Goal: Information Seeking & Learning: Learn about a topic

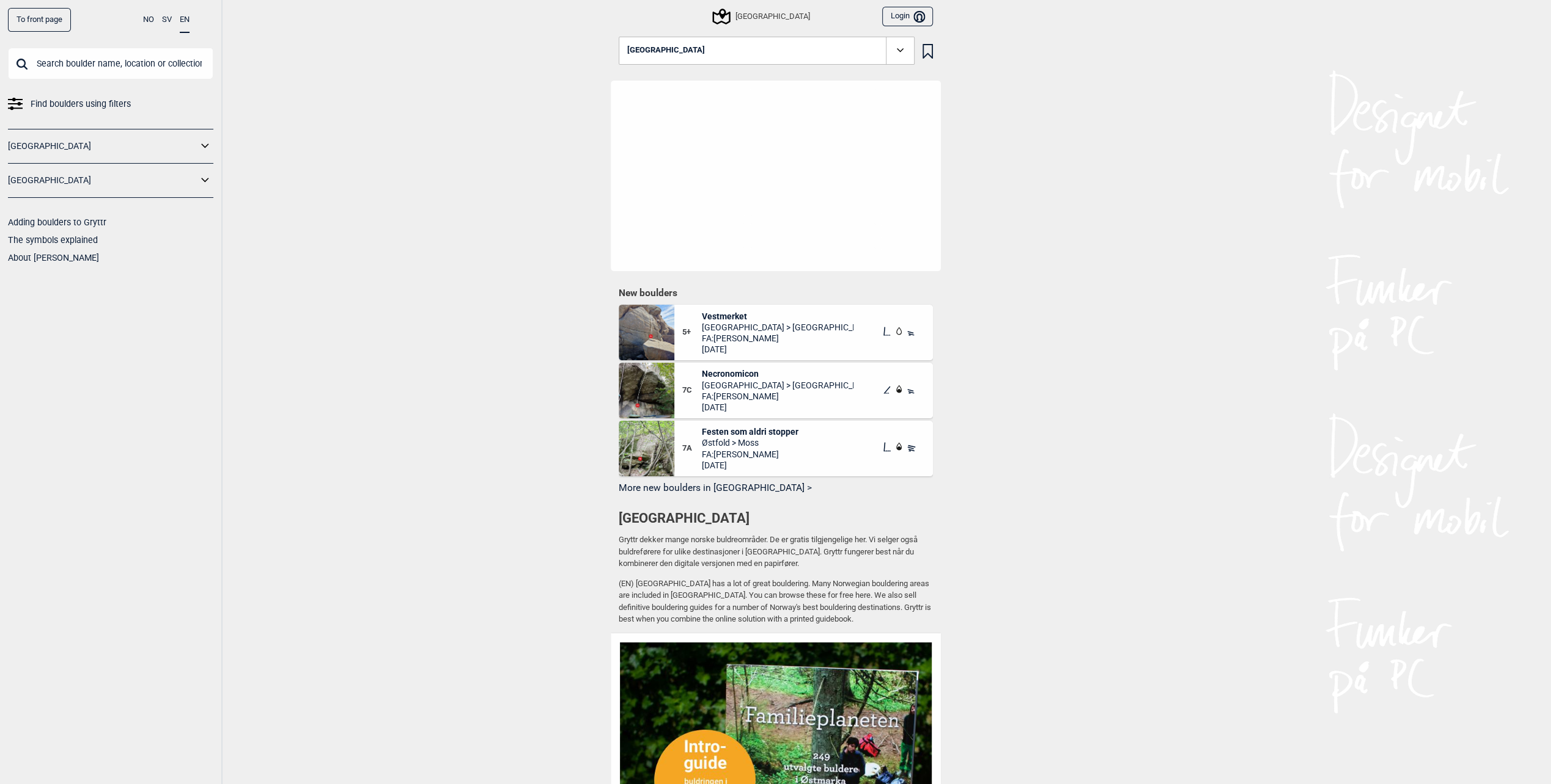
click at [127, 61] on input "text" at bounding box center [110, 63] width 205 height 32
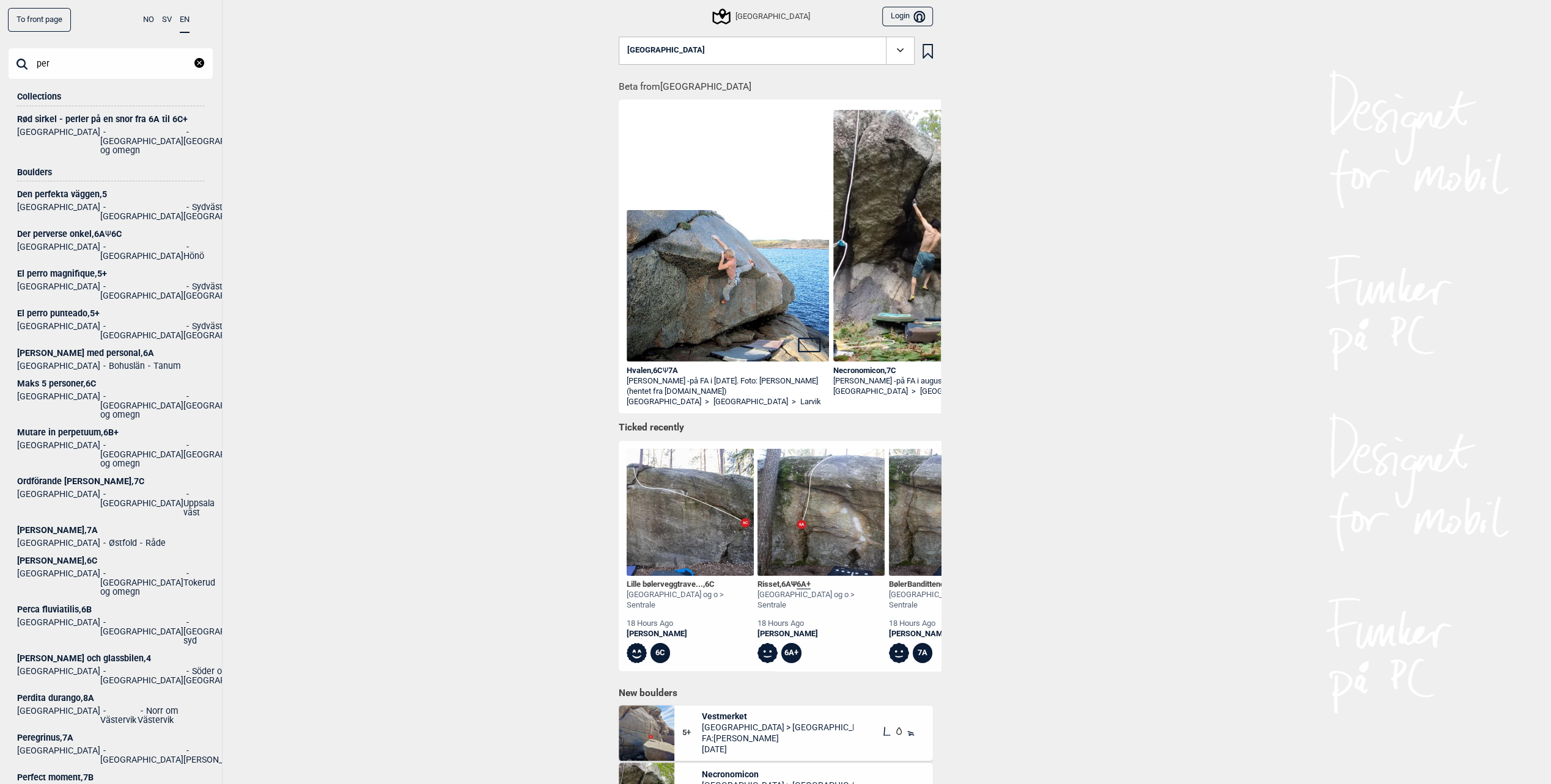
click at [106, 56] on input "per" at bounding box center [110, 63] width 205 height 32
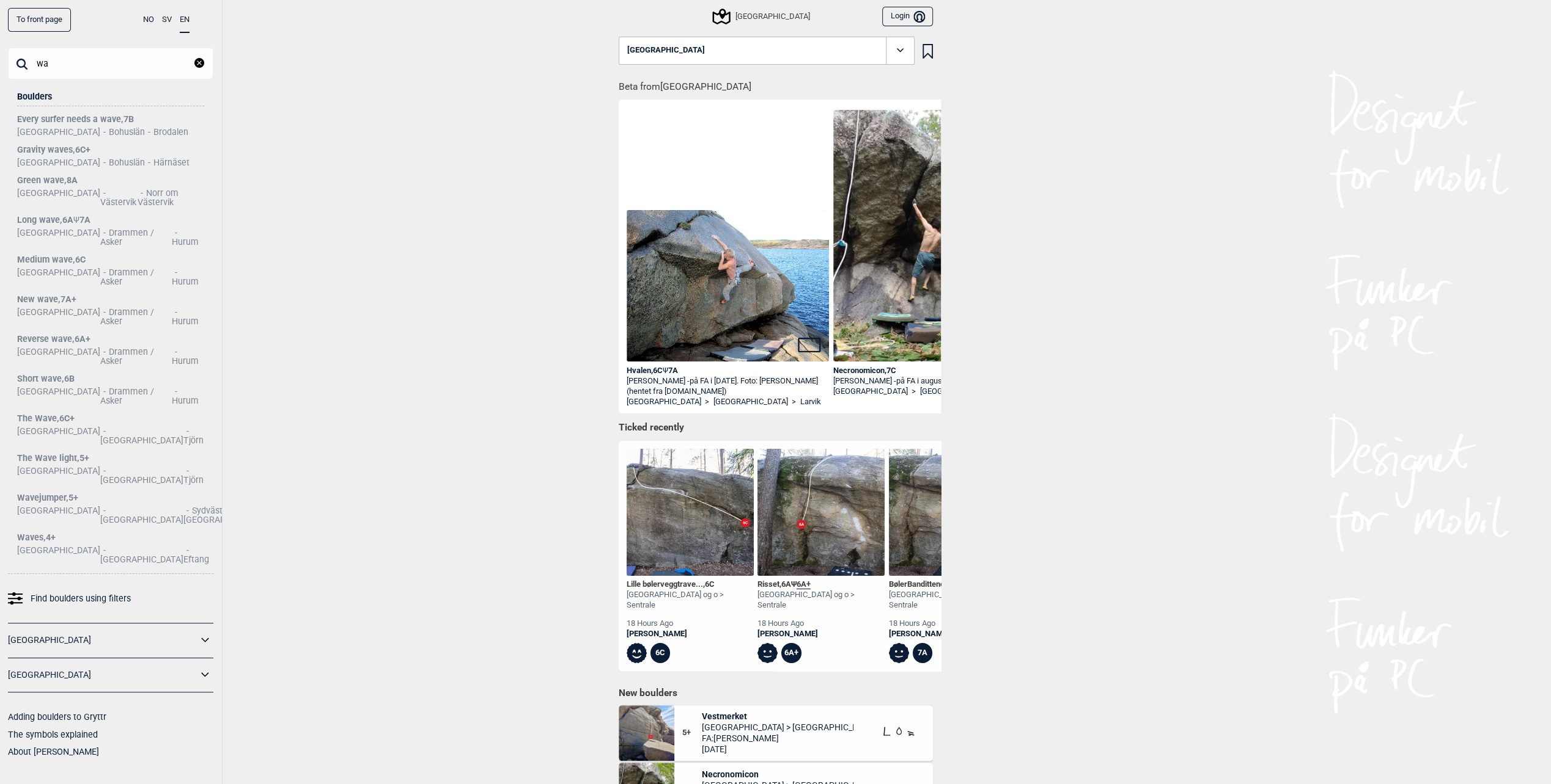
type input "w"
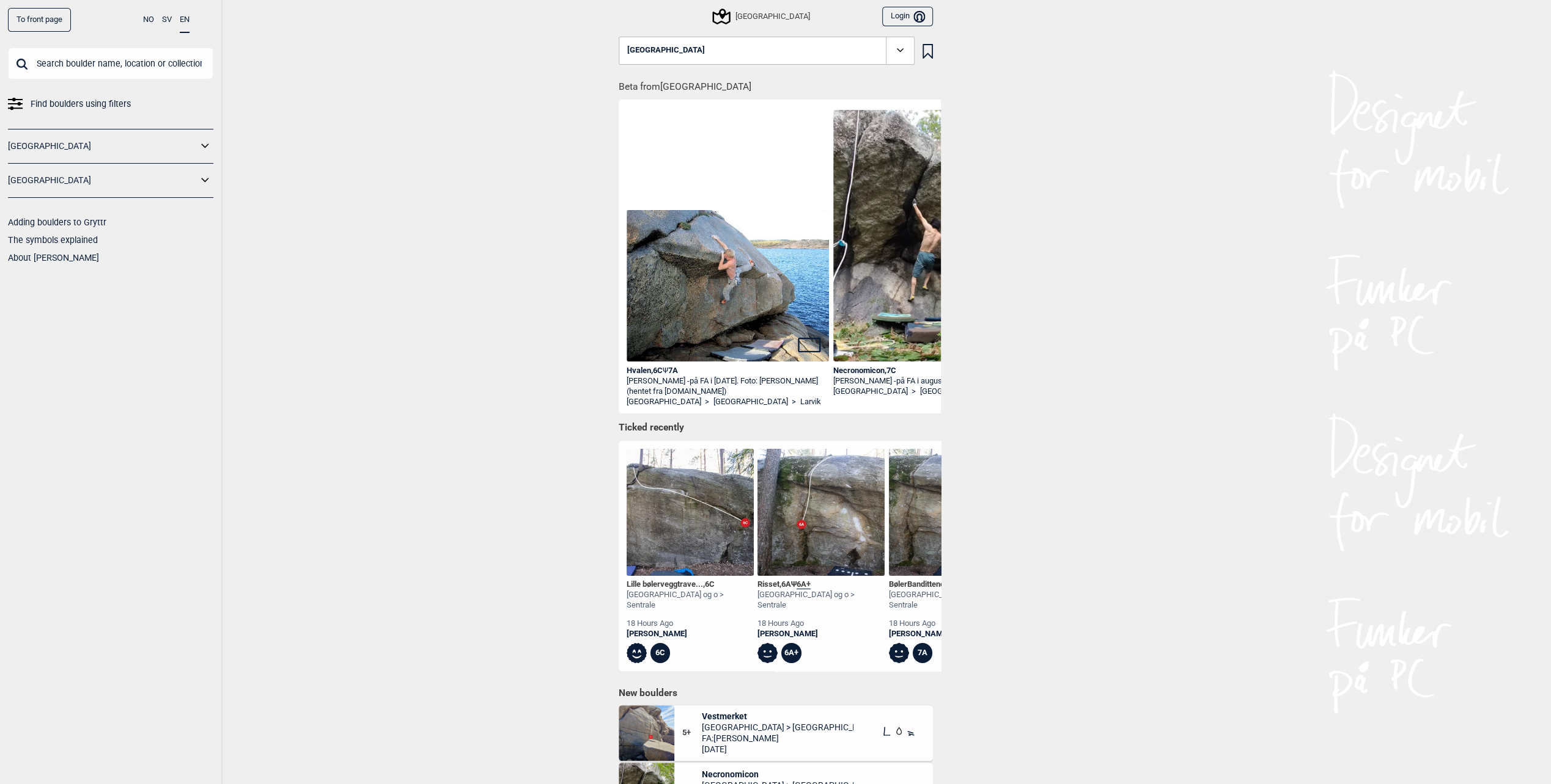
click at [733, 24] on icon at bounding box center [721, 17] width 24 height 24
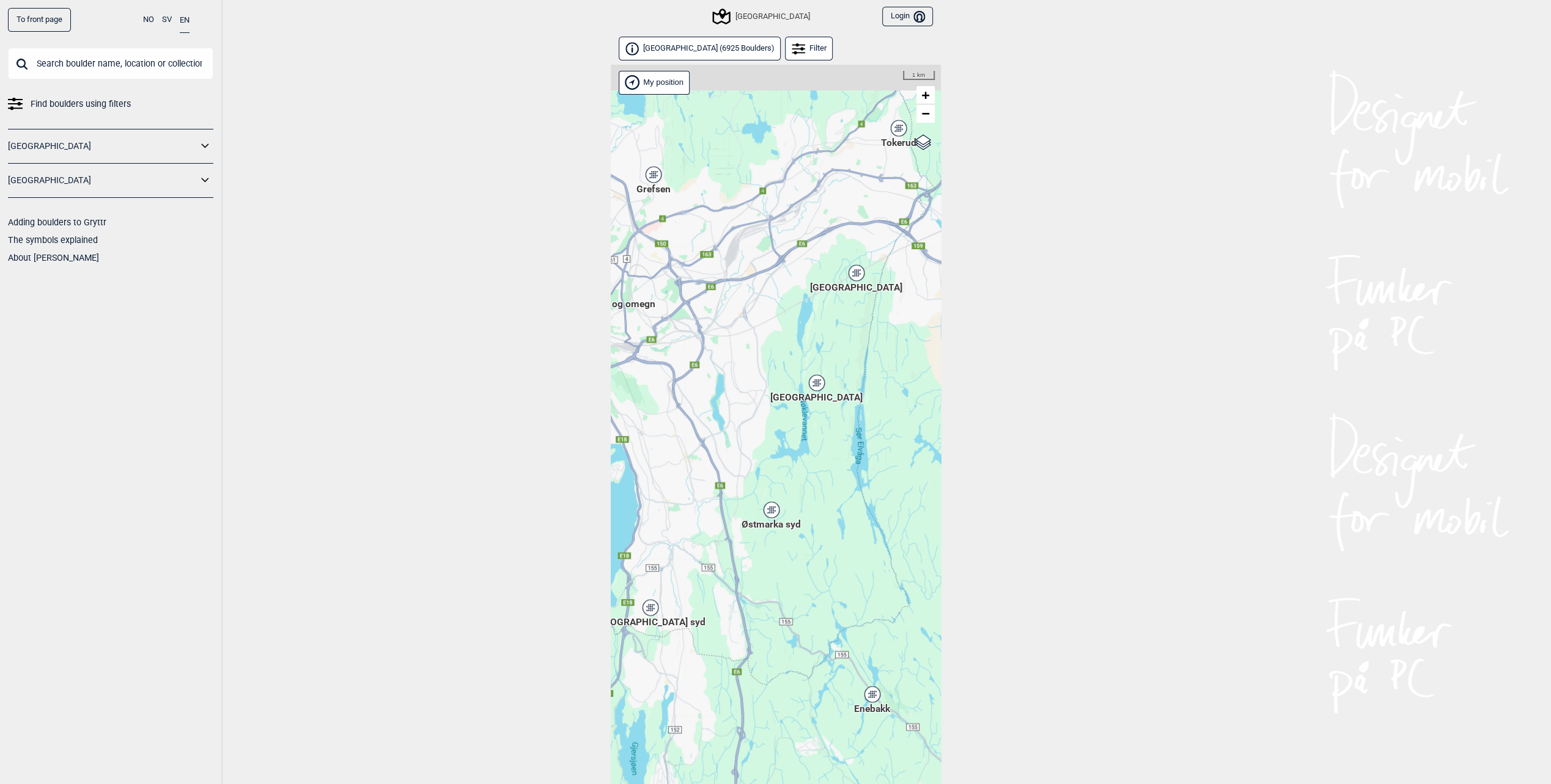
drag, startPoint x: 793, startPoint y: 397, endPoint x: 776, endPoint y: 446, distance: 51.9
click at [776, 446] on div "Hallingdal Stange [GEOGRAPHIC_DATA] syd [GEOGRAPHIC_DATA] og omegn [GEOGRAPHIC_…" at bounding box center [776, 440] width 330 height 751
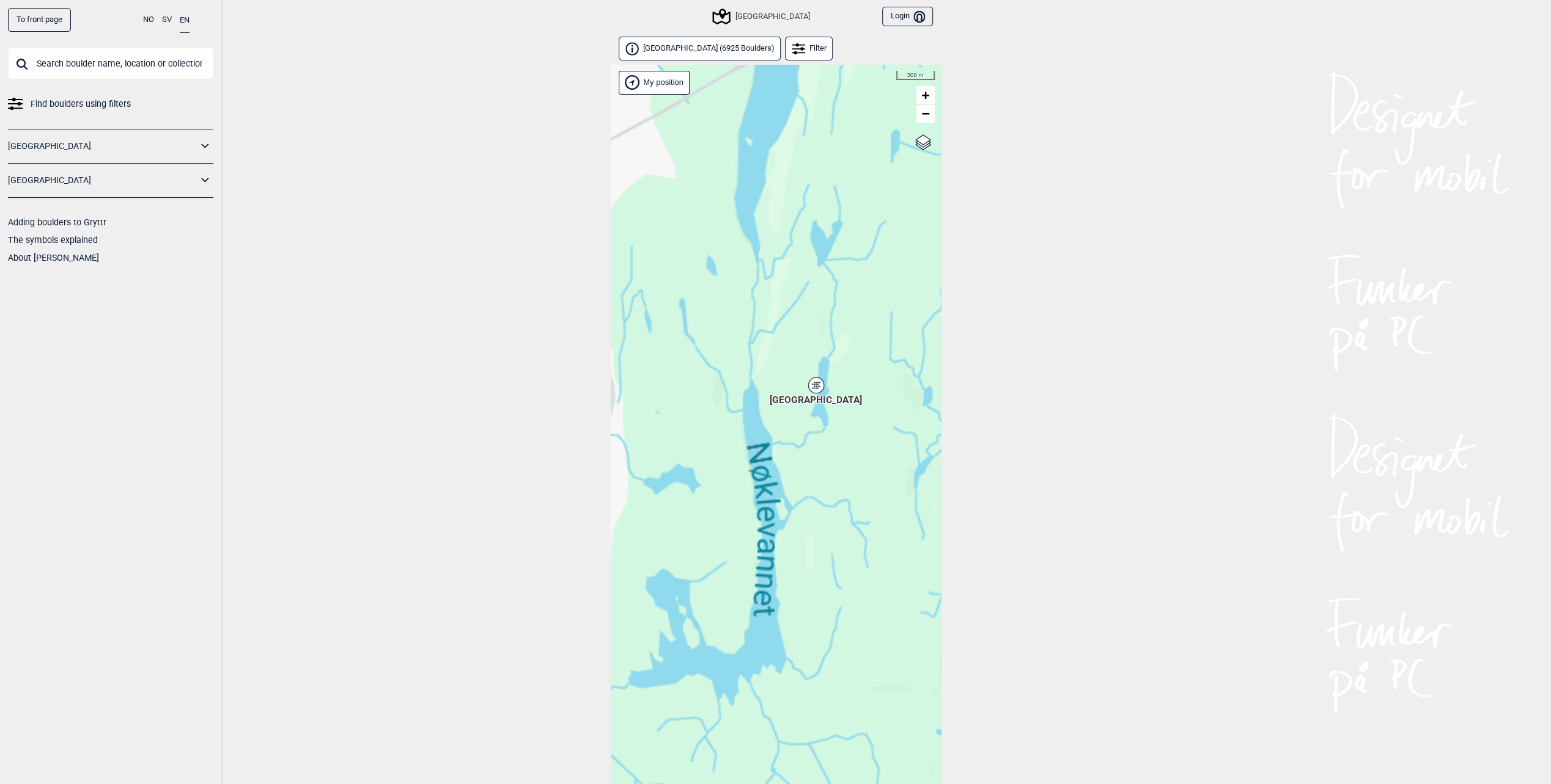
click at [816, 389] on icon at bounding box center [816, 385] width 16 height 16
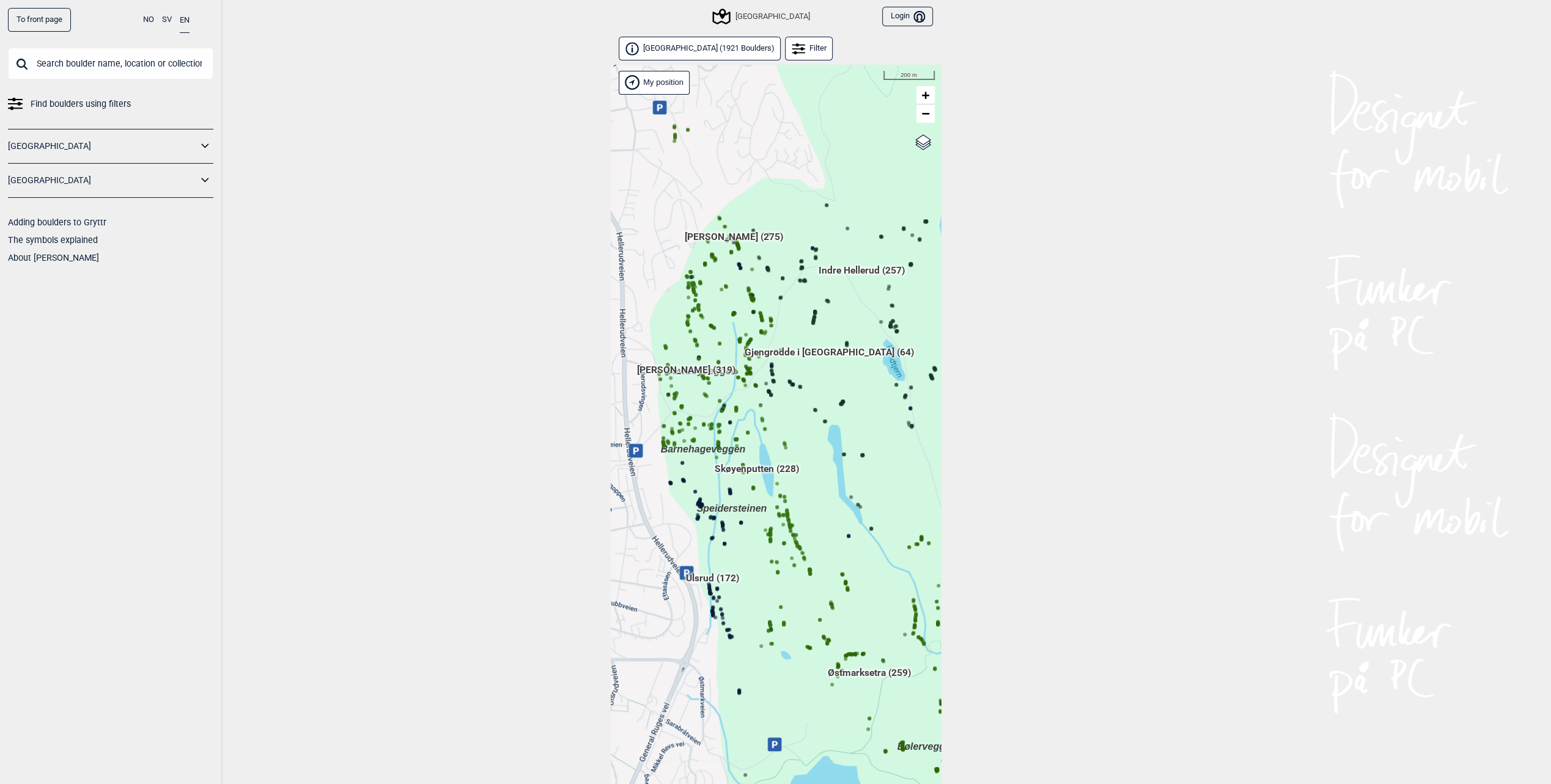
drag, startPoint x: 690, startPoint y: 342, endPoint x: 874, endPoint y: 438, distance: 207.5
click at [891, 456] on div "Hallingdal Stange [GEOGRAPHIC_DATA] syd [GEOGRAPHIC_DATA] og omegn [GEOGRAPHIC_…" at bounding box center [776, 440] width 330 height 751
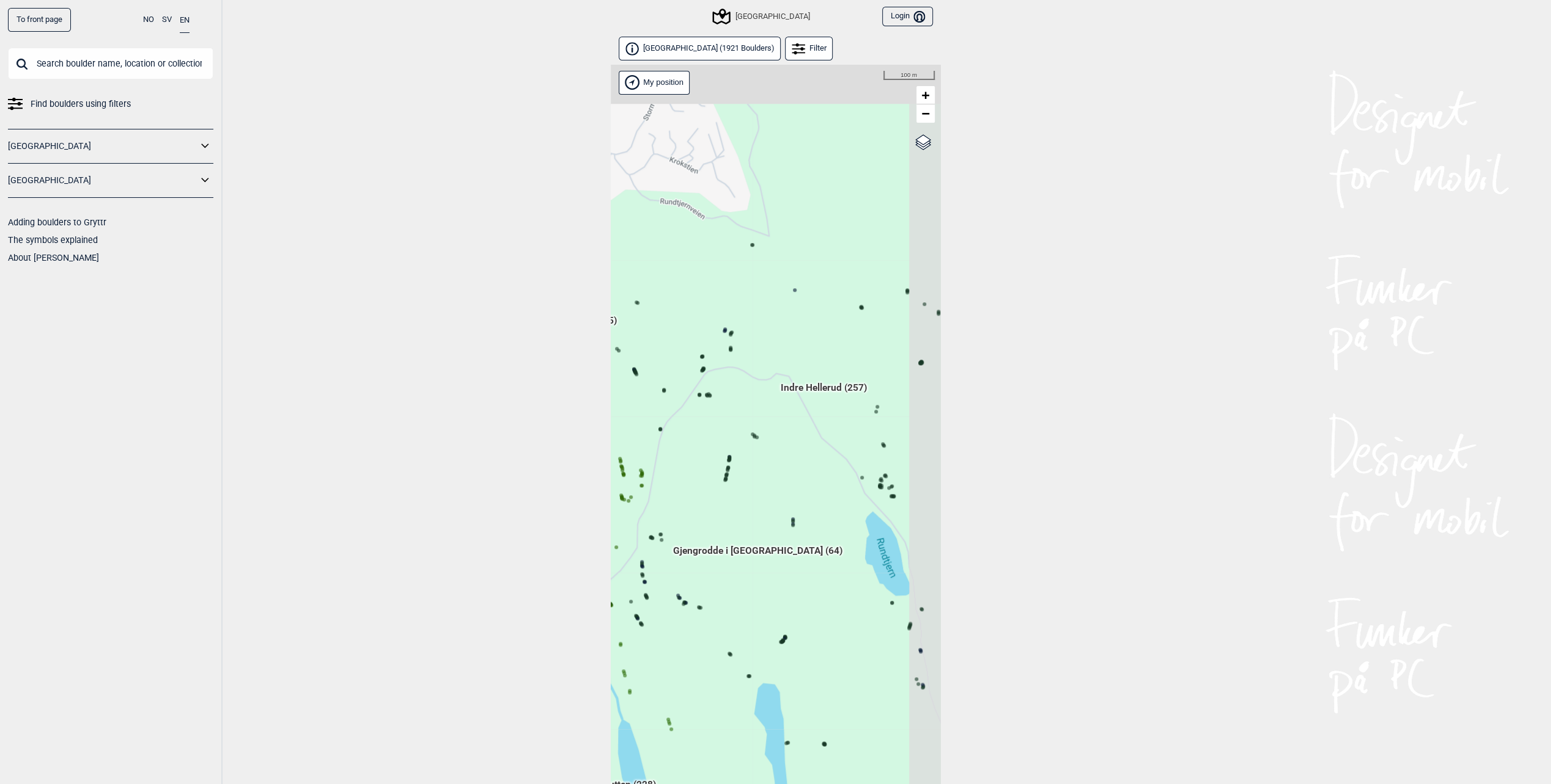
drag, startPoint x: 874, startPoint y: 286, endPoint x: 783, endPoint y: 430, distance: 170.3
click at [783, 430] on div "Hallingdal Stange [GEOGRAPHIC_DATA] syd [GEOGRAPHIC_DATA] og omegn [GEOGRAPHIC_…" at bounding box center [776, 440] width 330 height 751
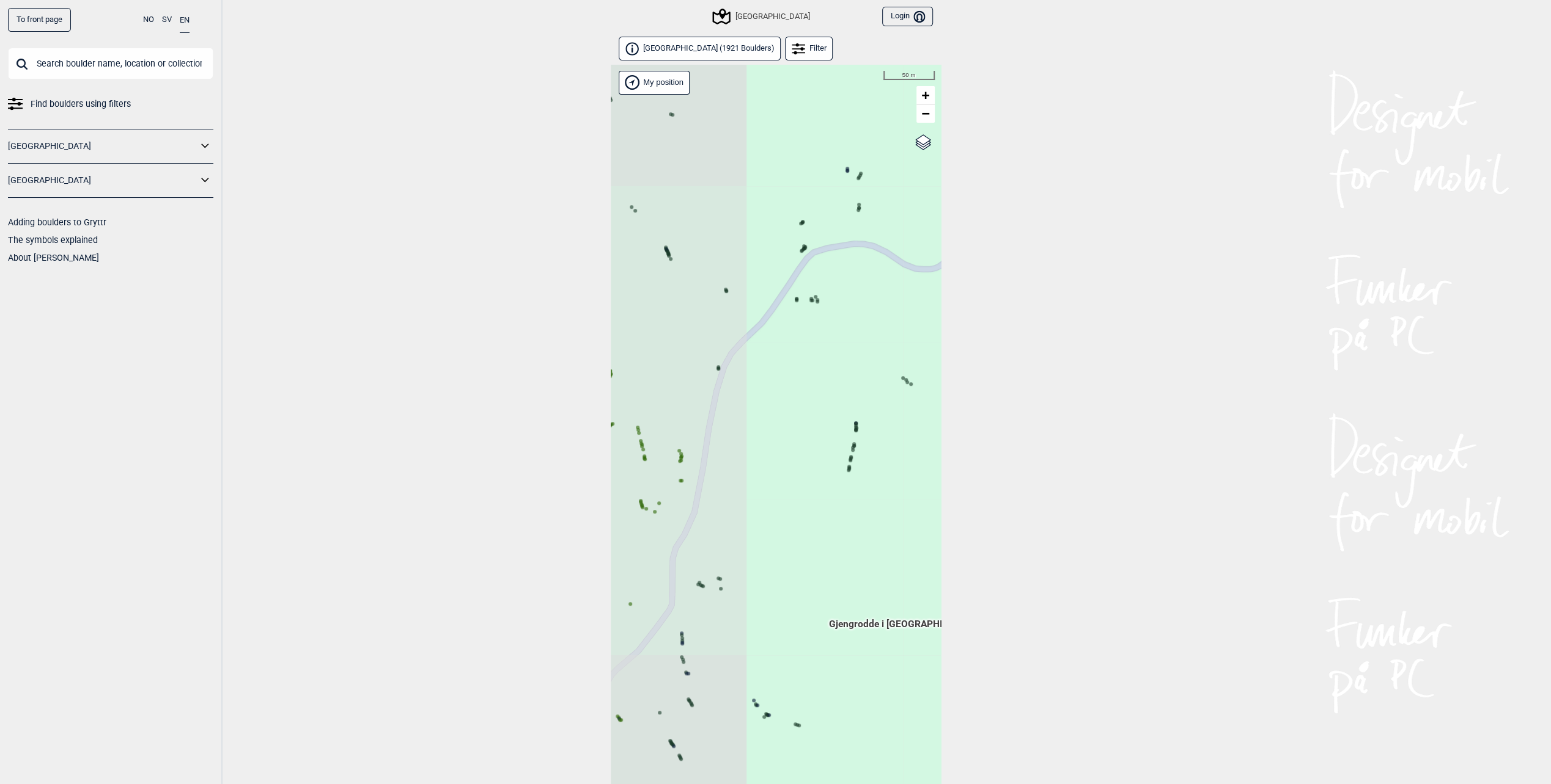
drag, startPoint x: 695, startPoint y: 491, endPoint x: 854, endPoint y: 346, distance: 215.2
click at [854, 346] on div "Hallingdal Stange [GEOGRAPHIC_DATA] syd [GEOGRAPHIC_DATA] og omegn [GEOGRAPHIC_…" at bounding box center [776, 440] width 330 height 751
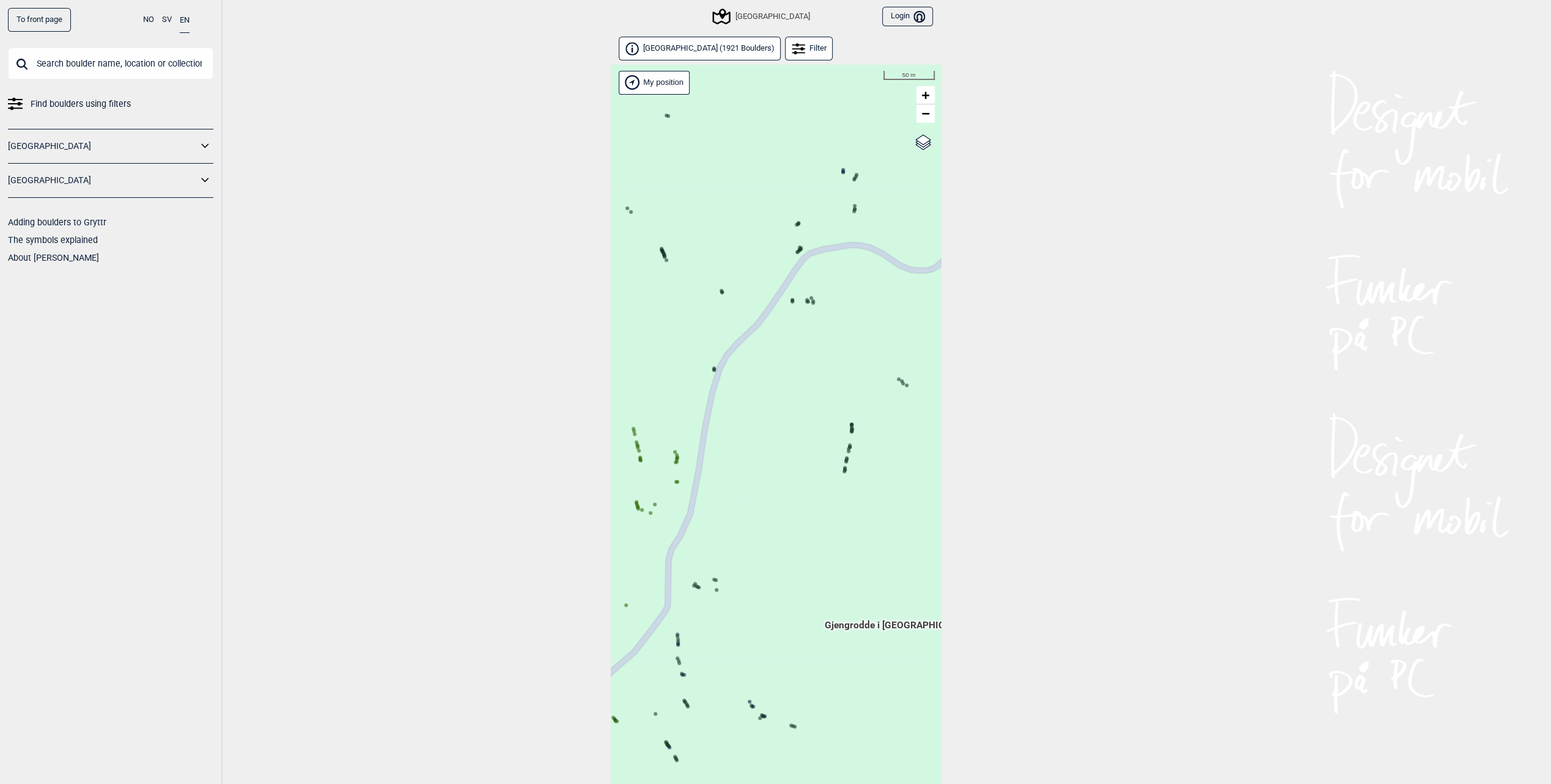
click at [846, 458] on icon at bounding box center [845, 461] width 6 height 6
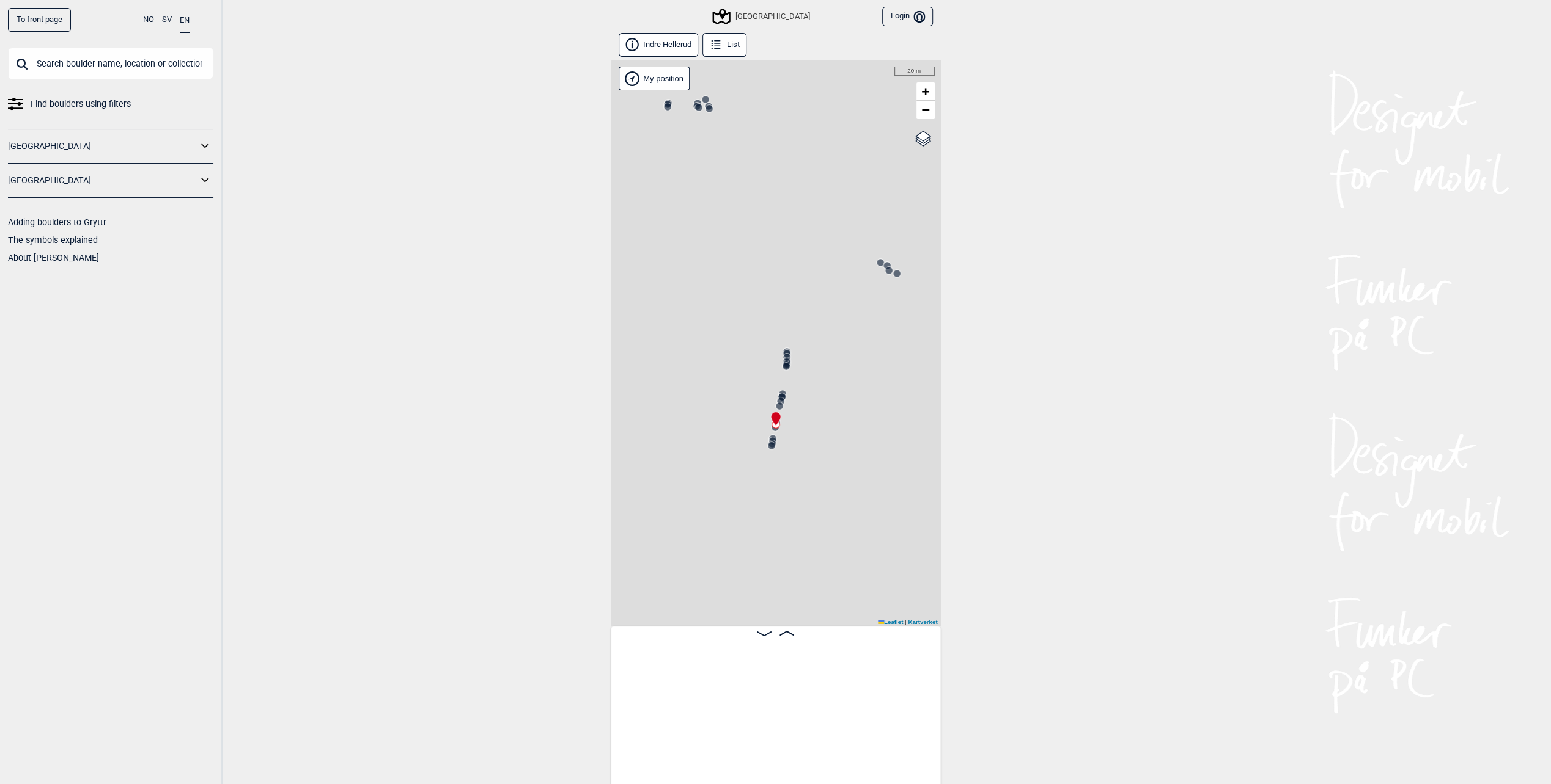
scroll to position [0, 16630]
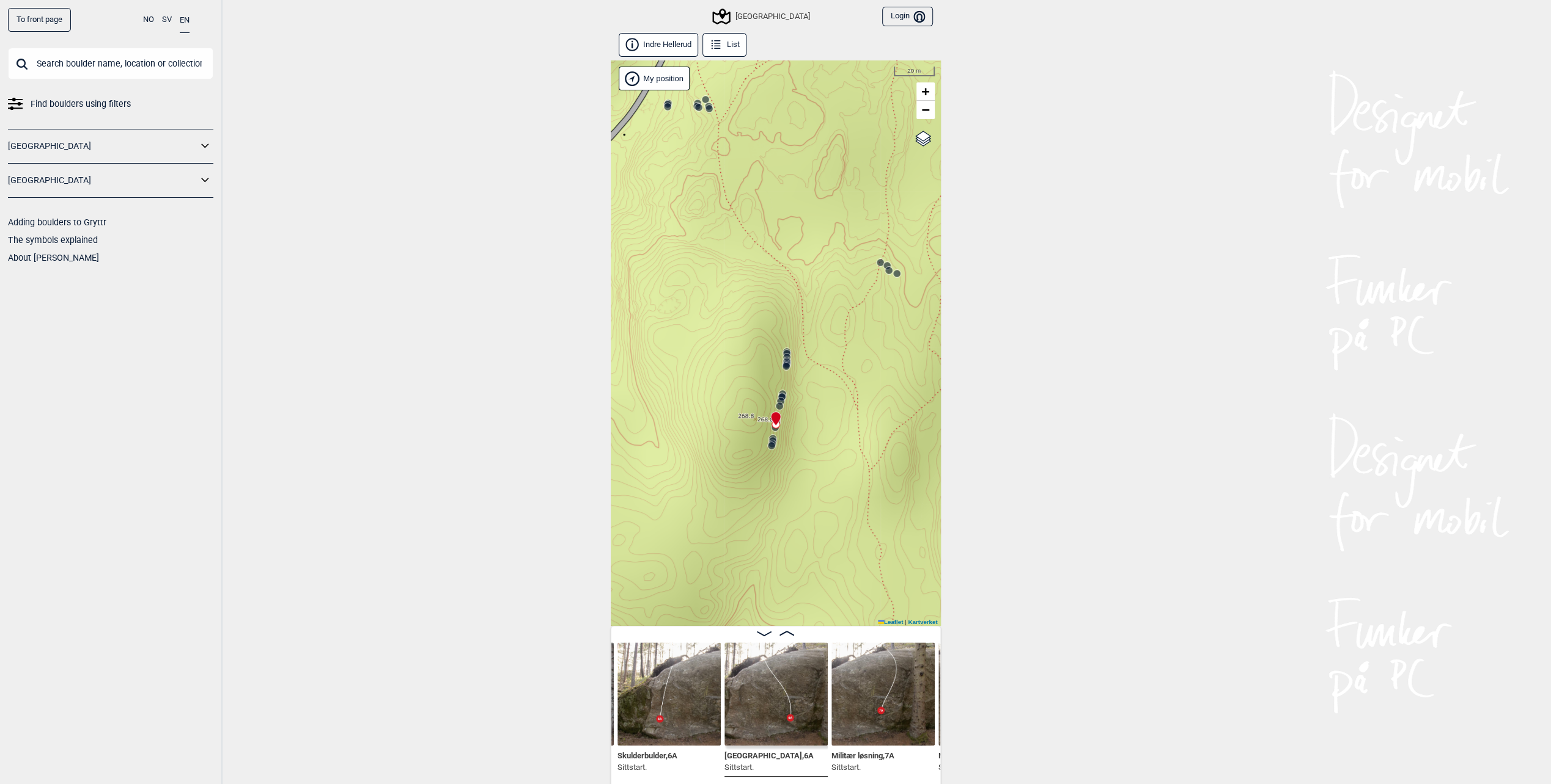
click at [787, 358] on icon at bounding box center [786, 362] width 10 height 10
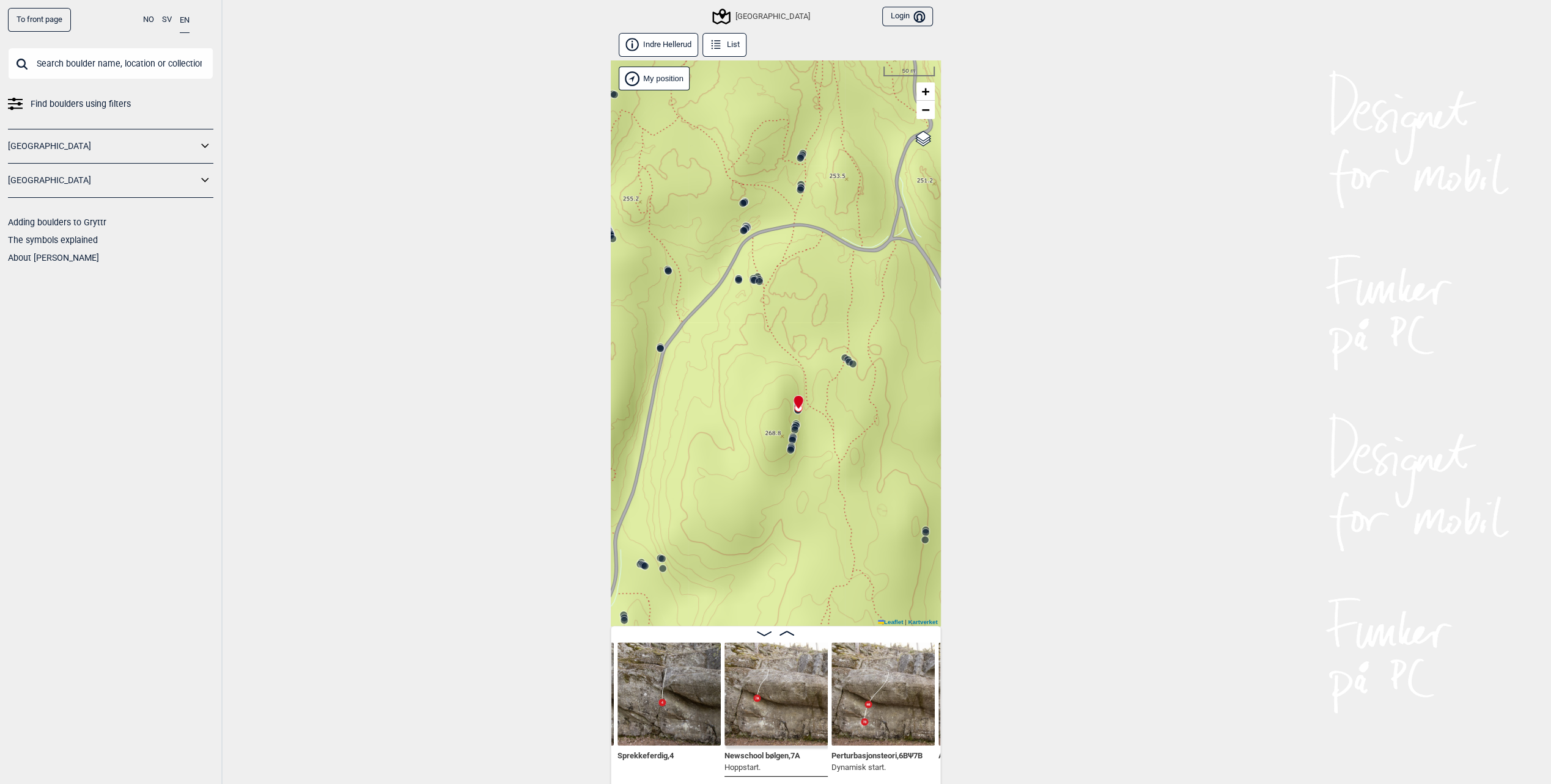
drag, startPoint x: 840, startPoint y: 418, endPoint x: 788, endPoint y: 520, distance: 114.5
click at [788, 520] on div "Speidersteinen Barnehageveggen Cowboyveggen Bølerveggen [GEOGRAPHIC_DATA]" at bounding box center [776, 343] width 330 height 565
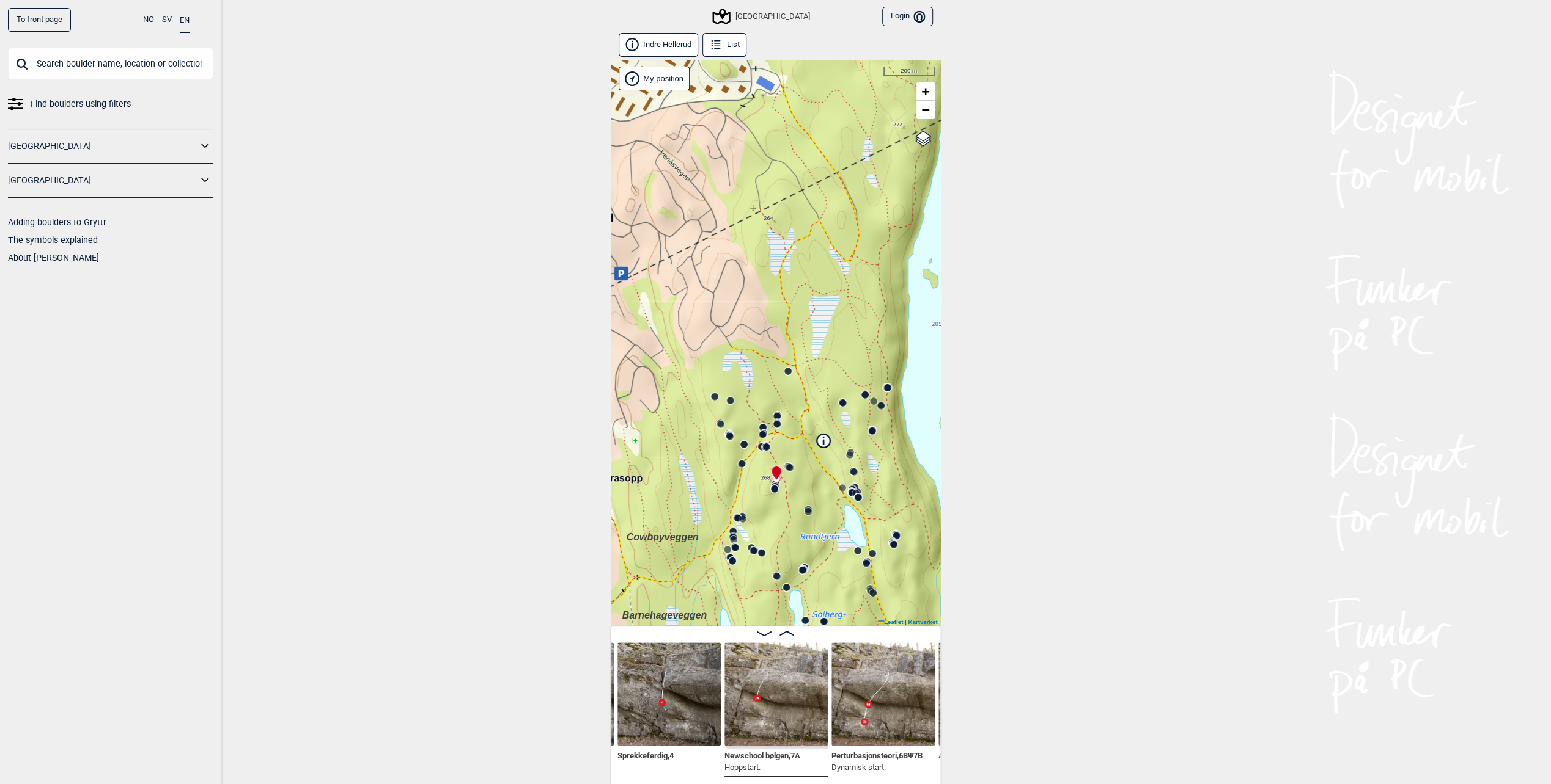
drag, startPoint x: 788, startPoint y: 313, endPoint x: 779, endPoint y: 379, distance: 66.6
click at [779, 379] on div "Speidersteinen Barnehageveggen Cowboyveggen Bølerveggen [GEOGRAPHIC_DATA]" at bounding box center [776, 343] width 330 height 565
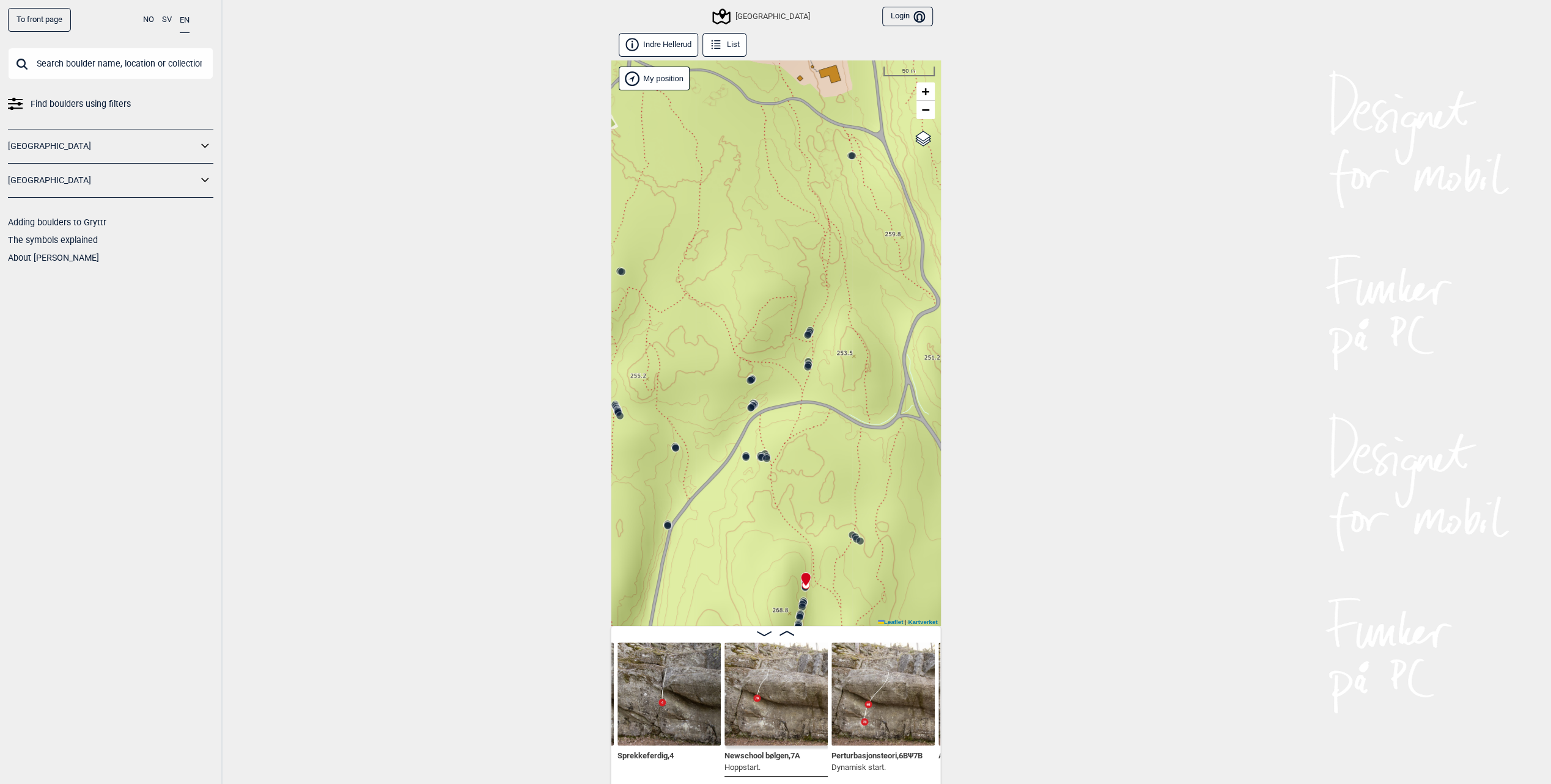
drag, startPoint x: 760, startPoint y: 395, endPoint x: 677, endPoint y: 176, distance: 234.2
click at [677, 176] on div "Speidersteinen Barnehageveggen Cowboyveggen Bølerveggen [GEOGRAPHIC_DATA]" at bounding box center [776, 343] width 330 height 565
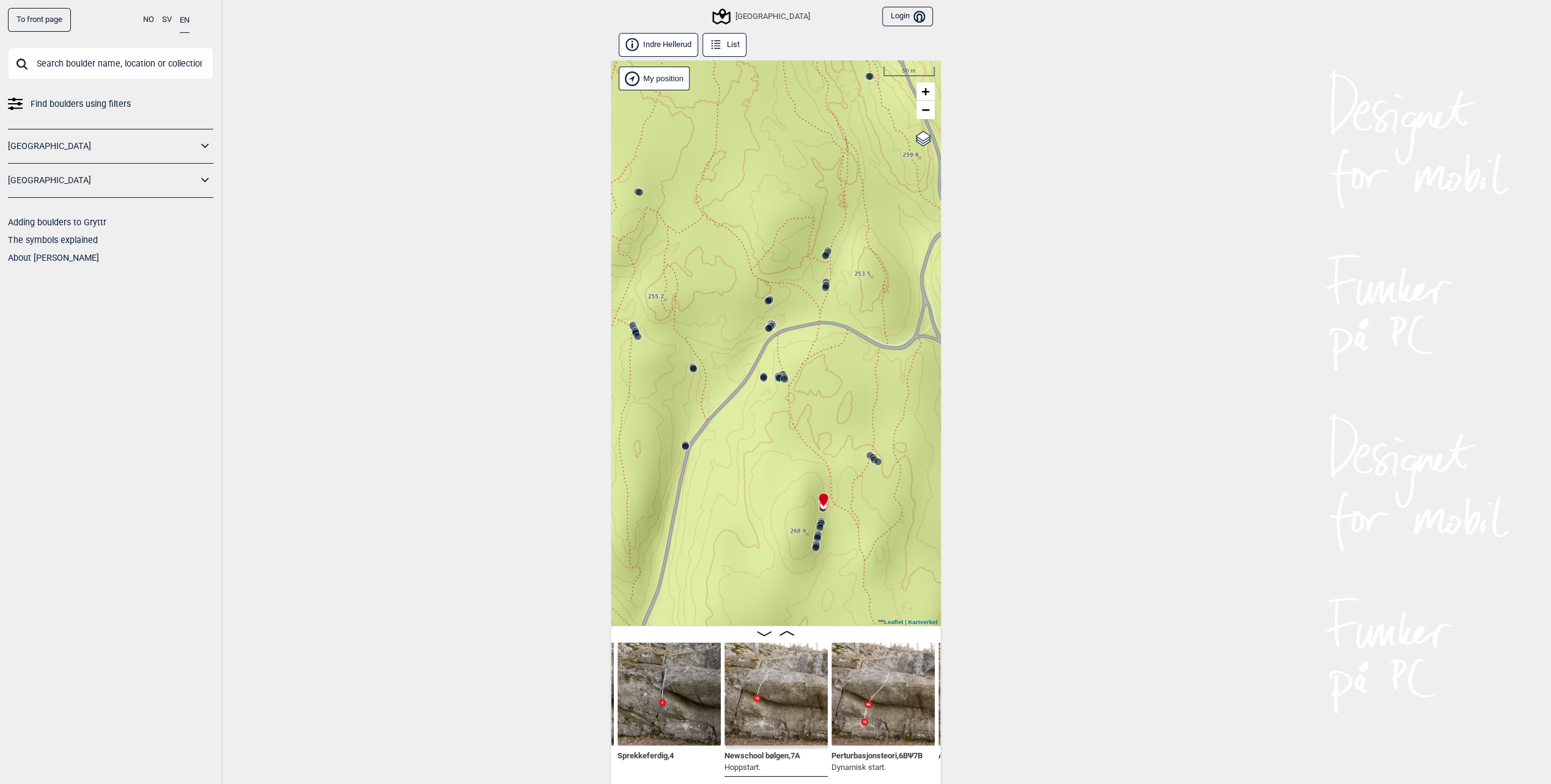
drag, startPoint x: 825, startPoint y: 450, endPoint x: 835, endPoint y: 425, distance: 26.9
click at [835, 425] on div "Speidersteinen Barnehageveggen Cowboyveggen Bølerveggen [GEOGRAPHIC_DATA]" at bounding box center [776, 343] width 330 height 565
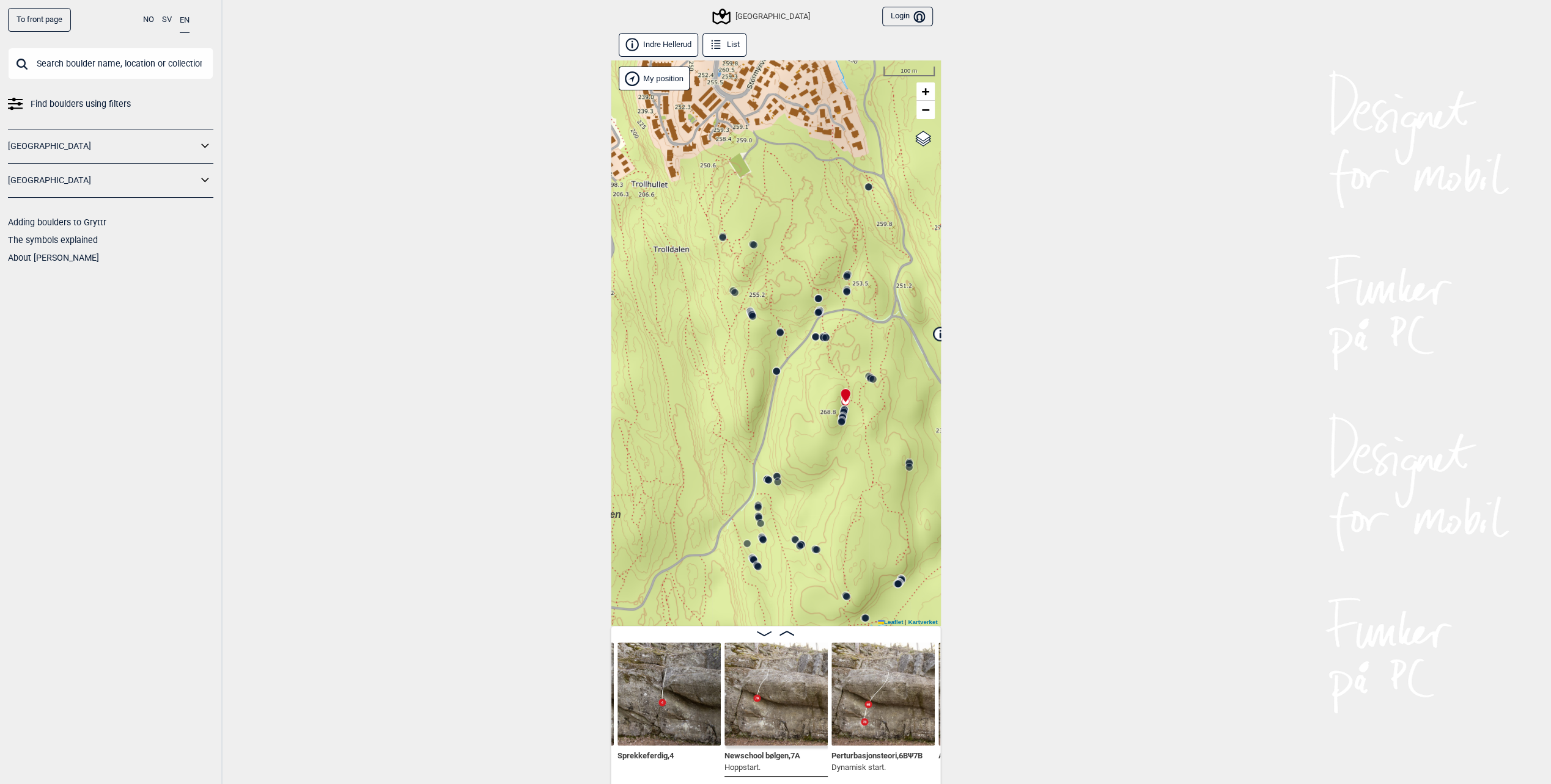
drag, startPoint x: 869, startPoint y: 449, endPoint x: 810, endPoint y: 464, distance: 60.9
click at [810, 464] on div "Speidersteinen Barnehageveggen Cowboyveggen Bølerveggen [GEOGRAPHIC_DATA]" at bounding box center [776, 343] width 330 height 565
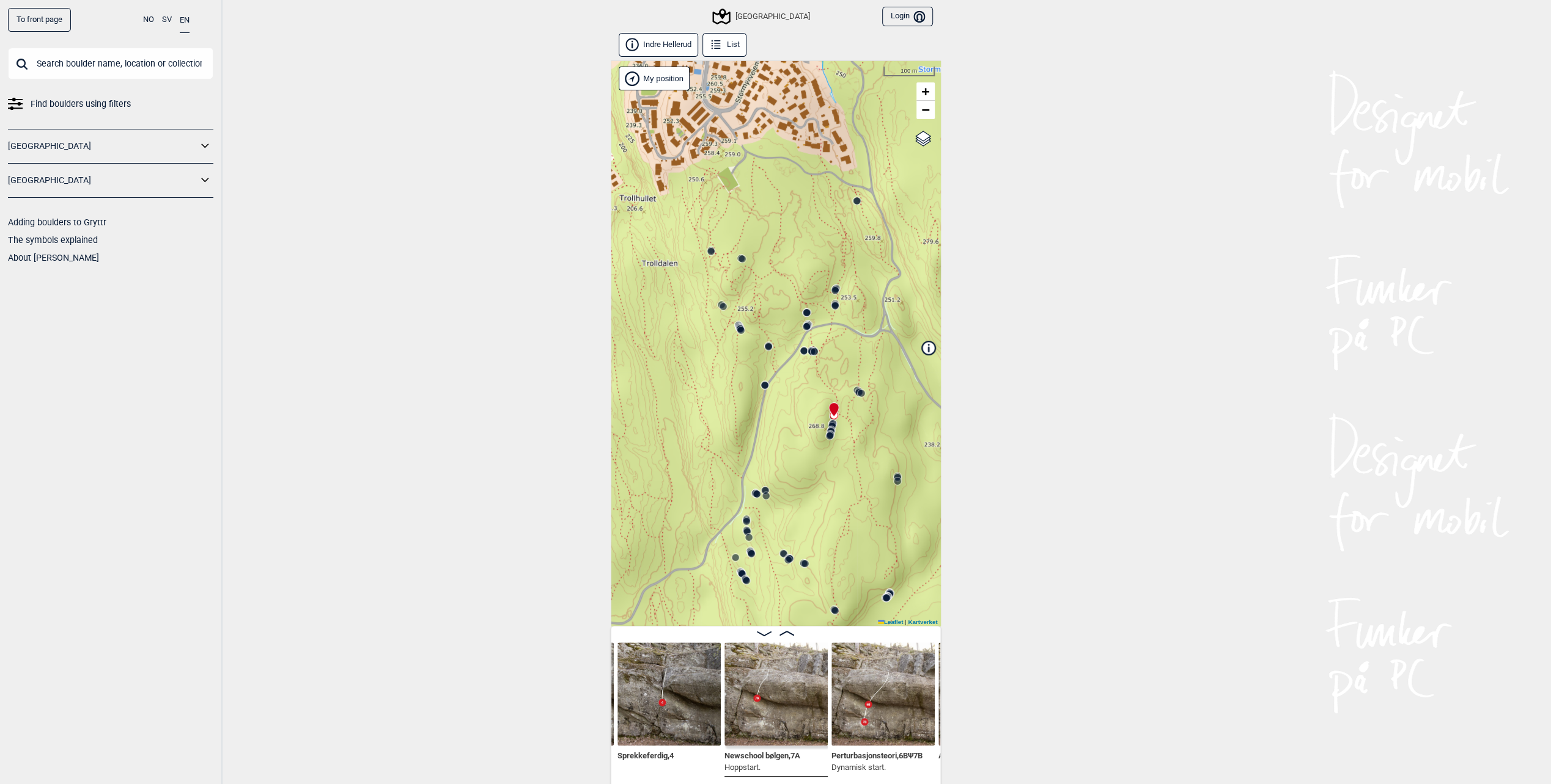
click at [738, 327] on icon at bounding box center [741, 331] width 10 height 10
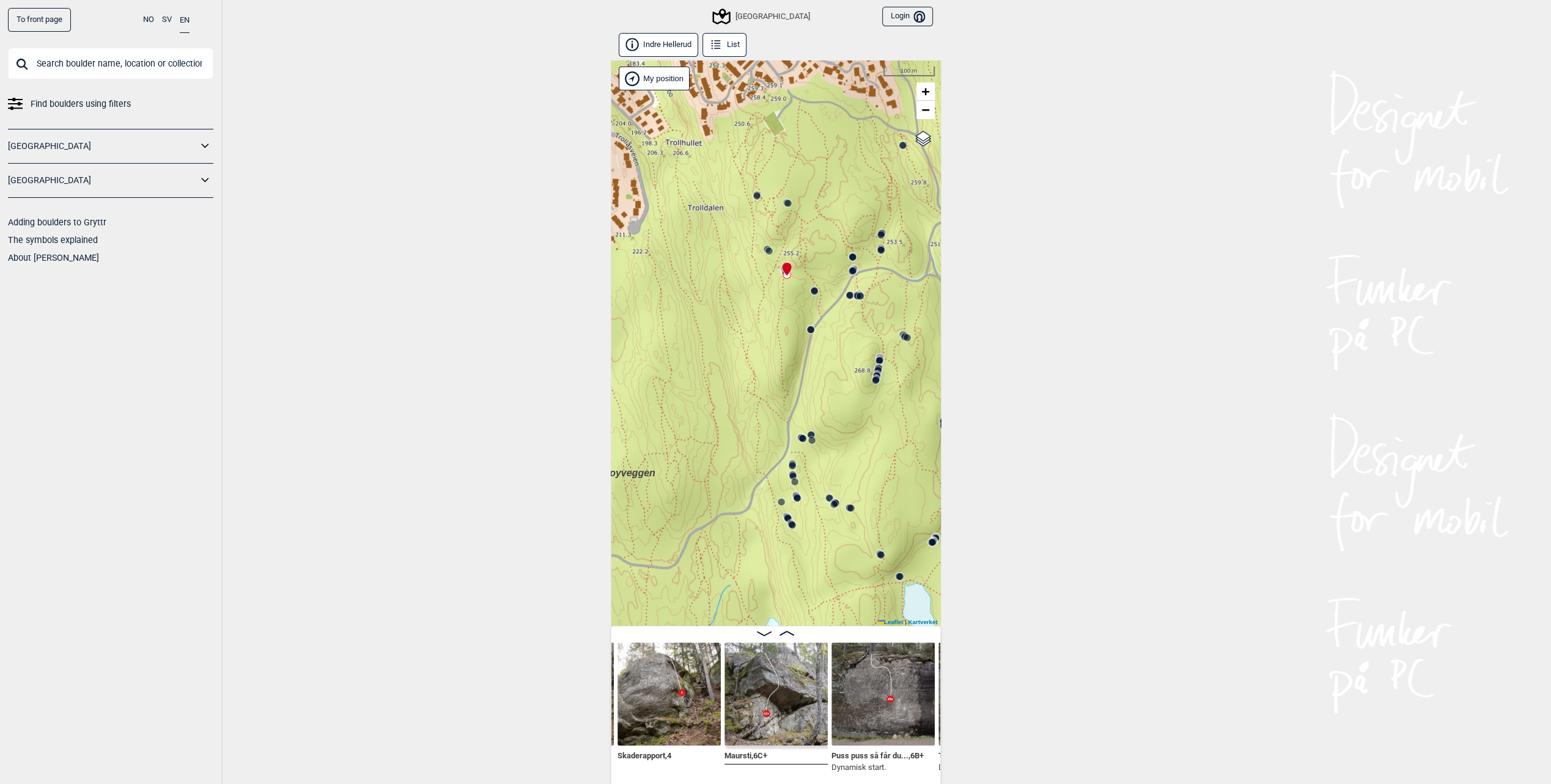
drag, startPoint x: 730, startPoint y: 441, endPoint x: 758, endPoint y: 408, distance: 43.3
click at [758, 408] on div "Speidersteinen Barnehageveggen Cowboyveggen Bølerveggen [GEOGRAPHIC_DATA]" at bounding box center [776, 343] width 330 height 565
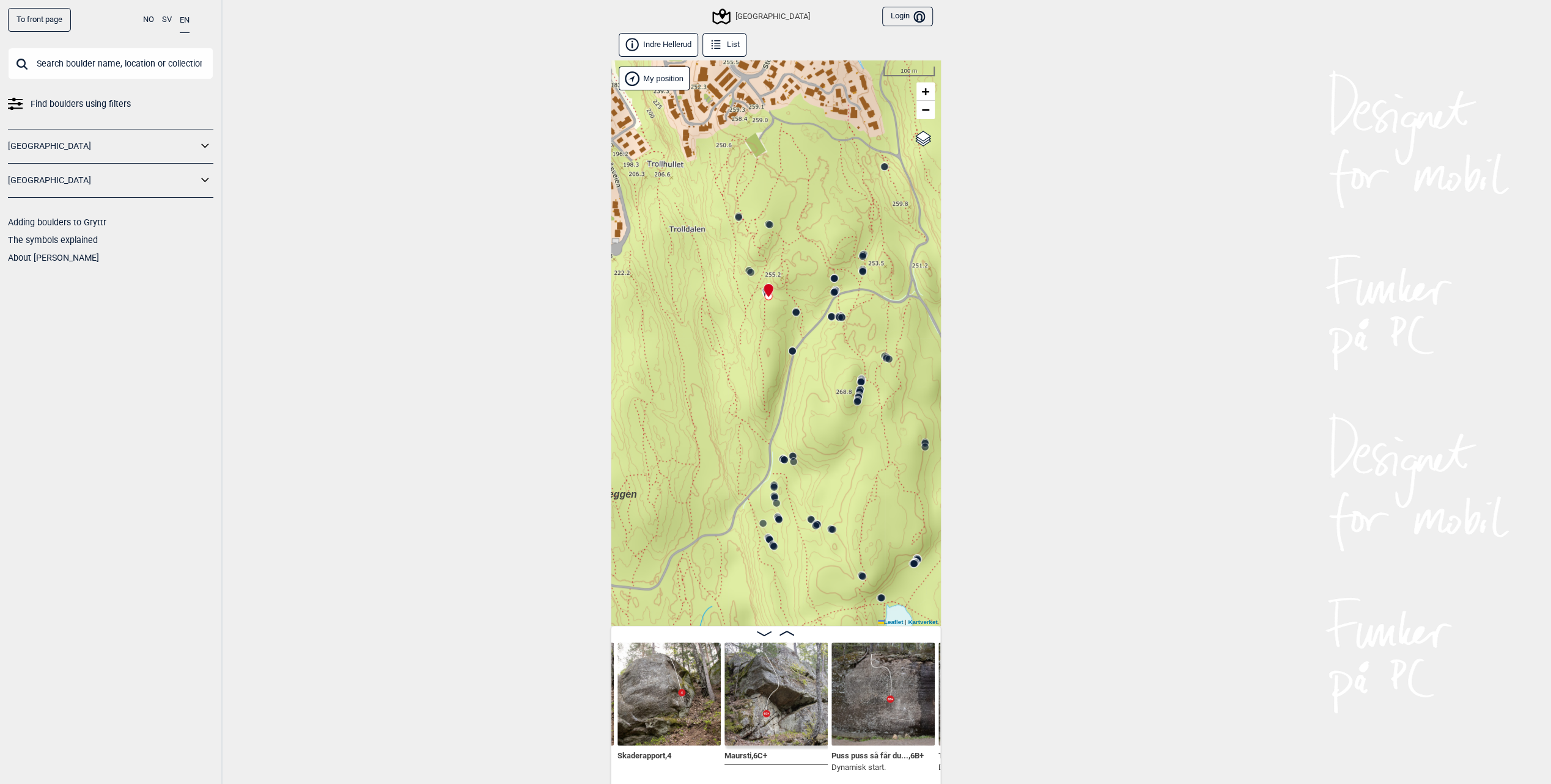
click at [784, 459] on circle at bounding box center [783, 459] width 7 height 7
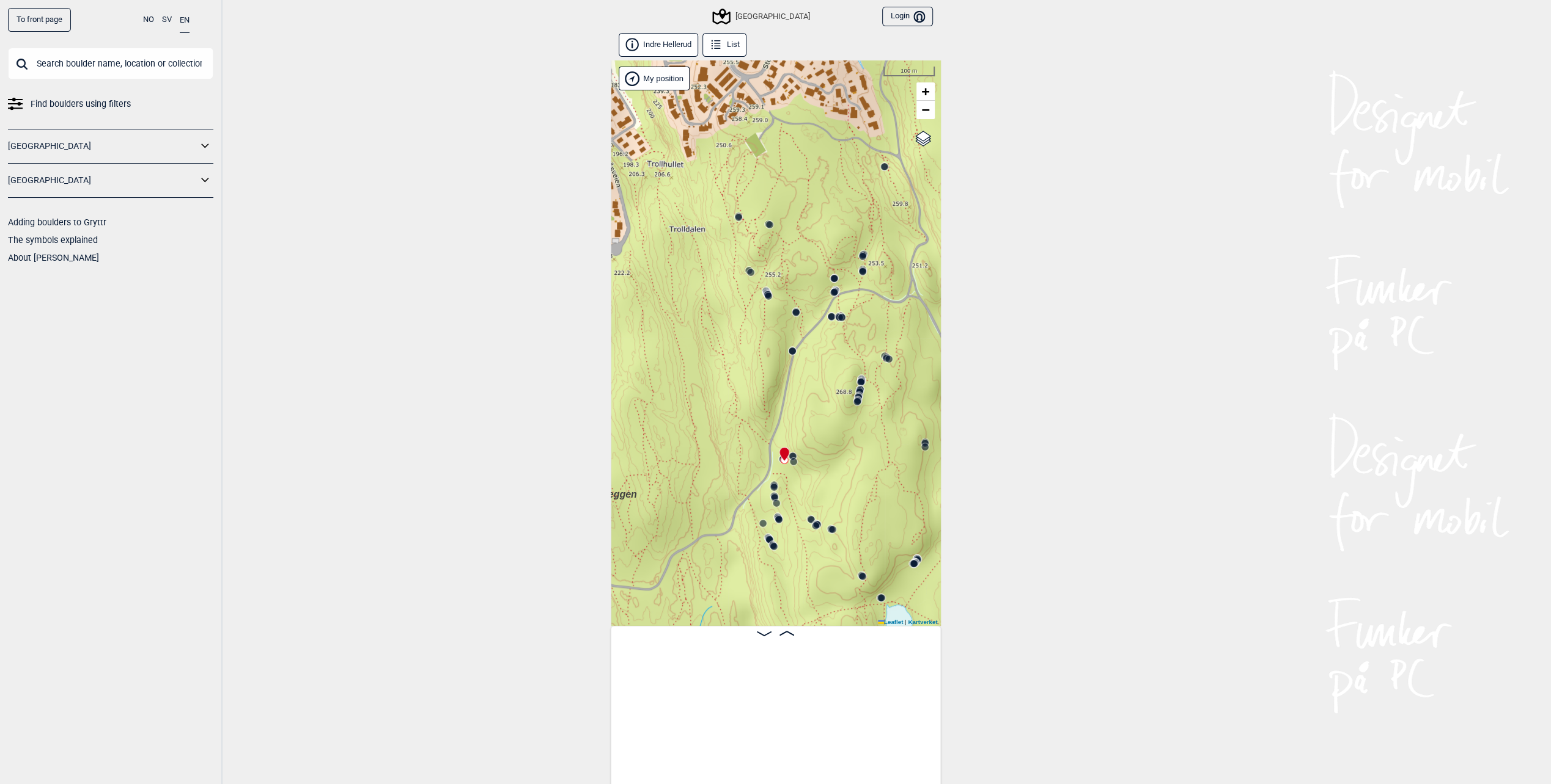
scroll to position [0, 19061]
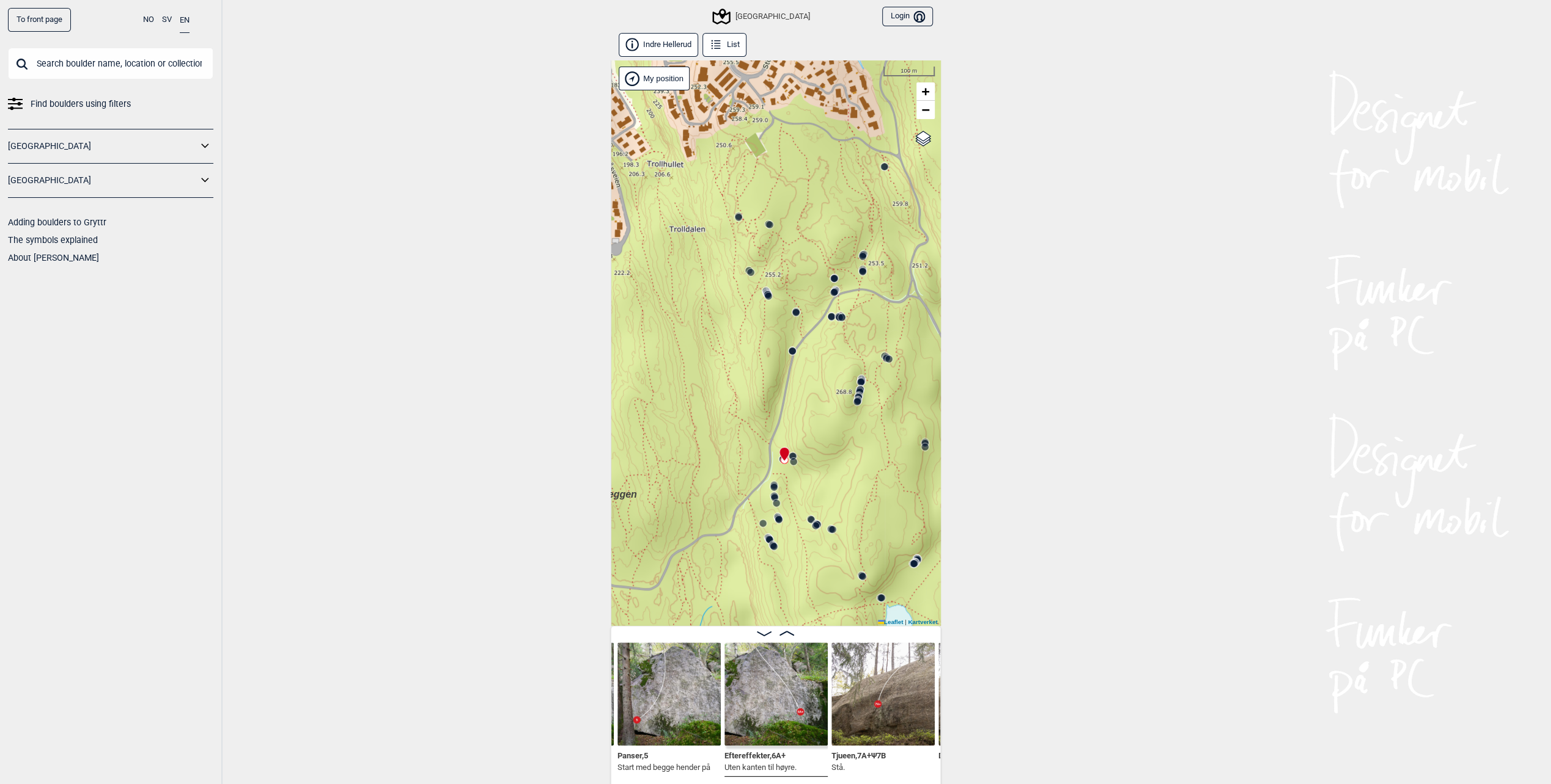
click at [794, 458] on icon at bounding box center [793, 462] width 10 height 10
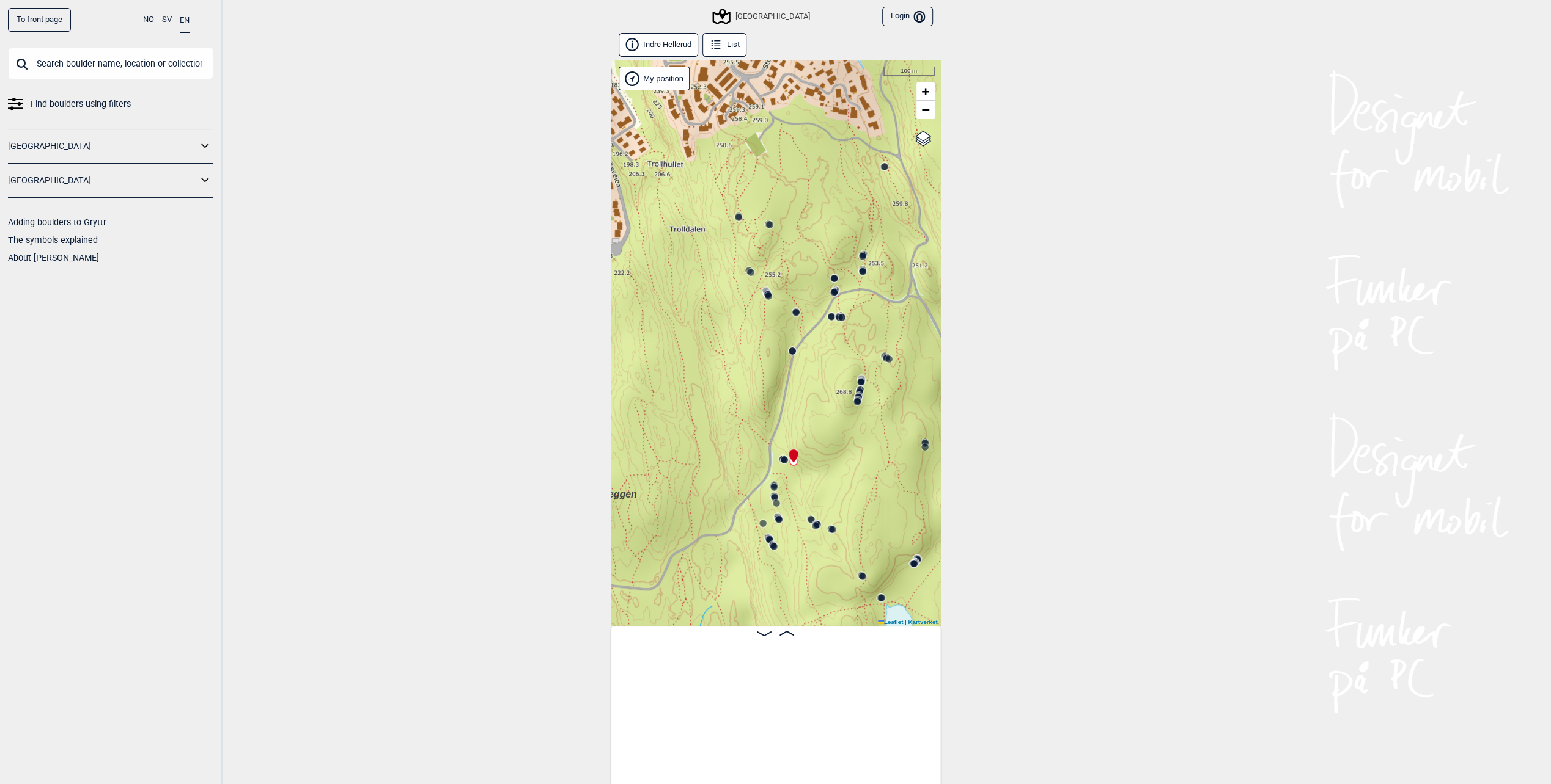
scroll to position [0, 18544]
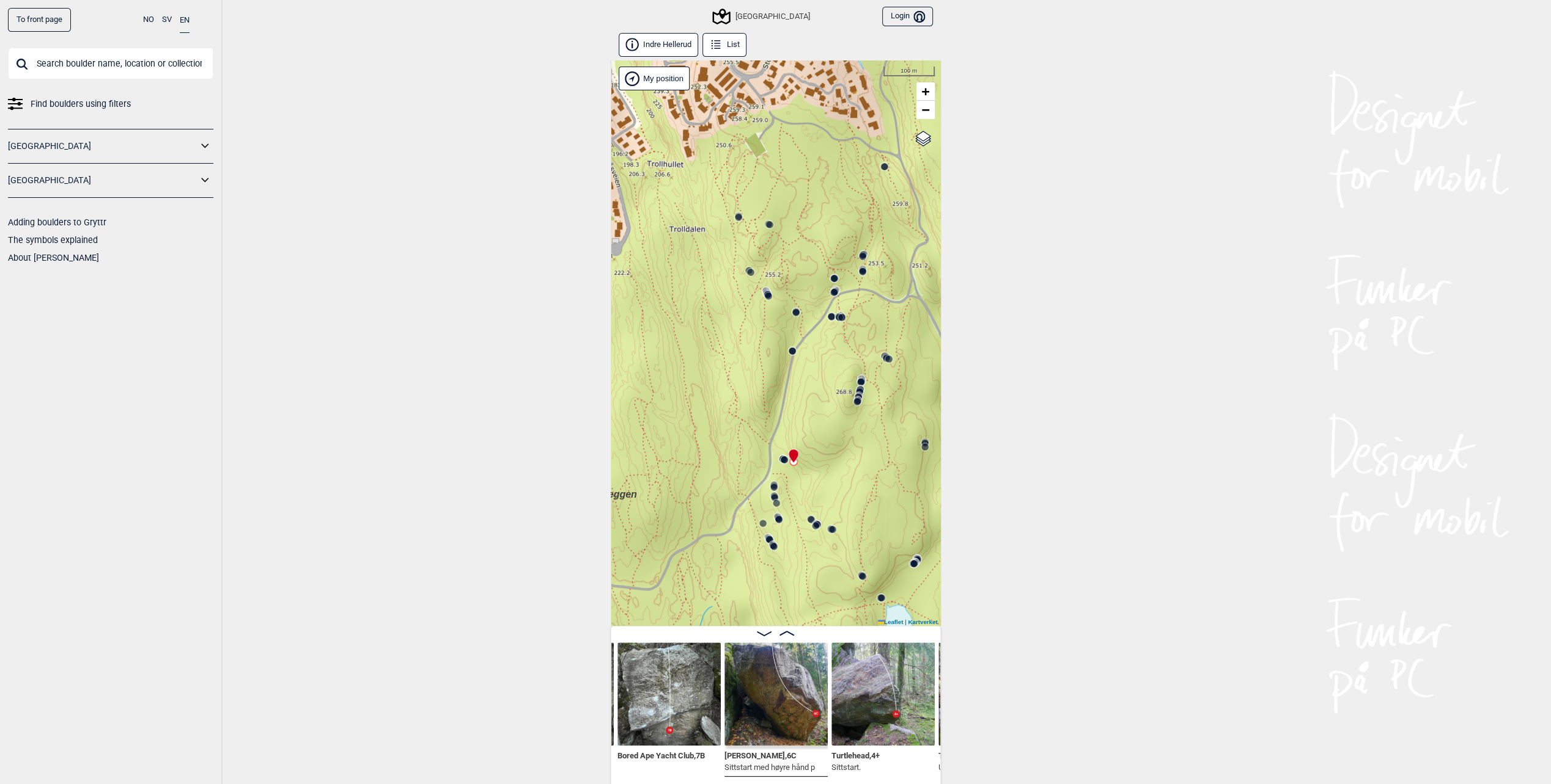
click at [776, 494] on icon at bounding box center [775, 498] width 10 height 10
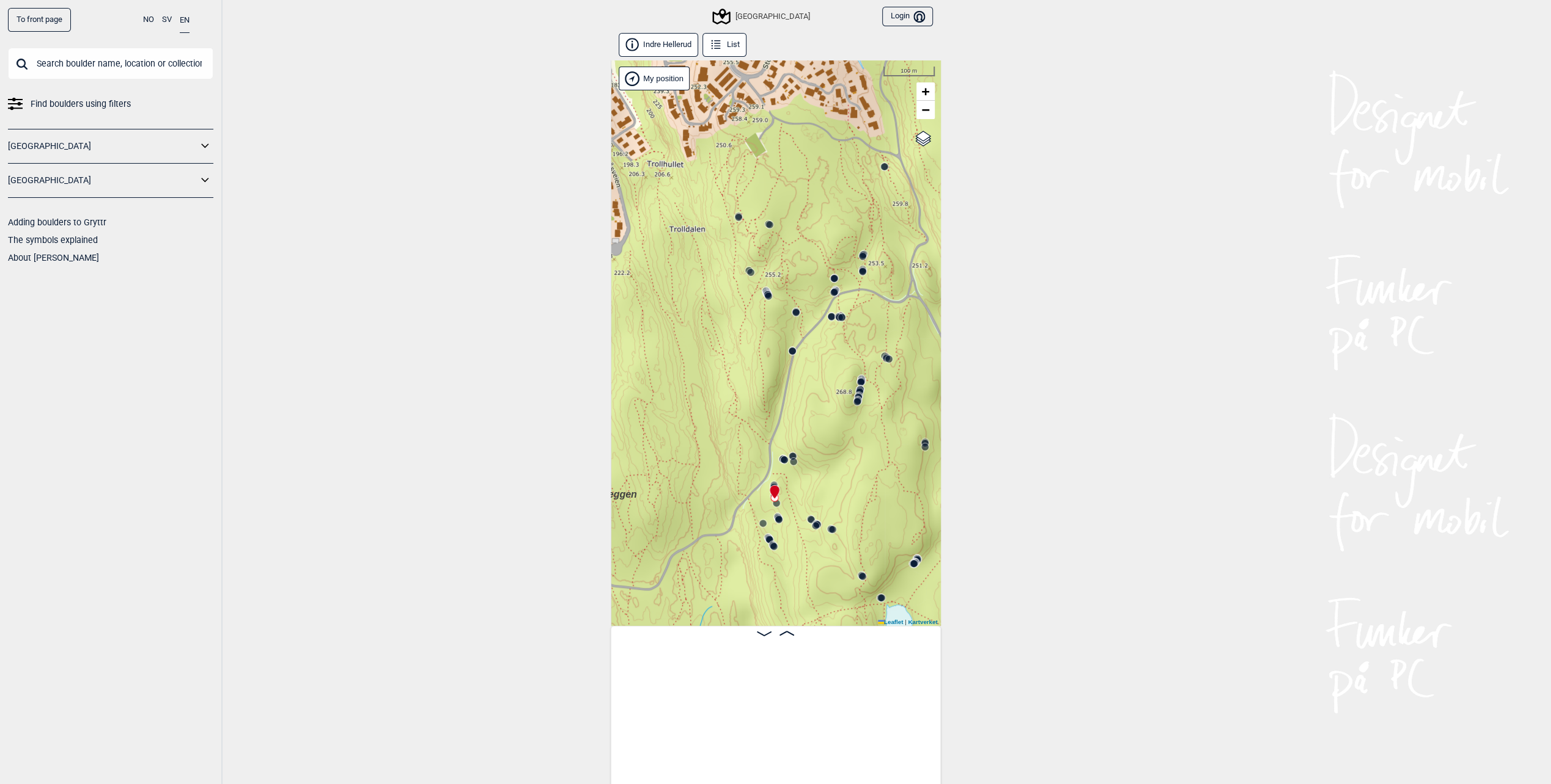
scroll to position [0, 19718]
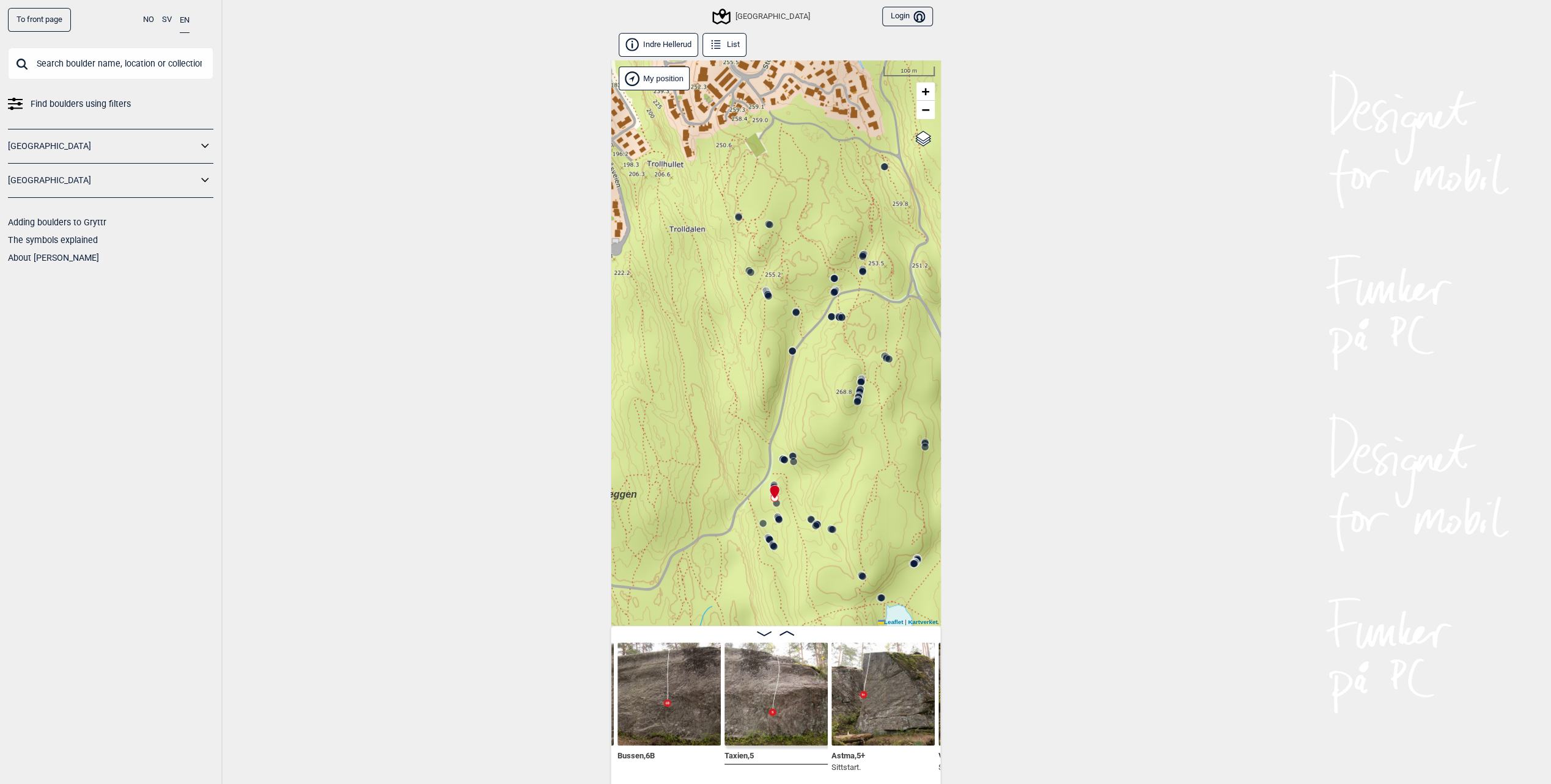
click at [762, 525] on circle at bounding box center [762, 523] width 7 height 7
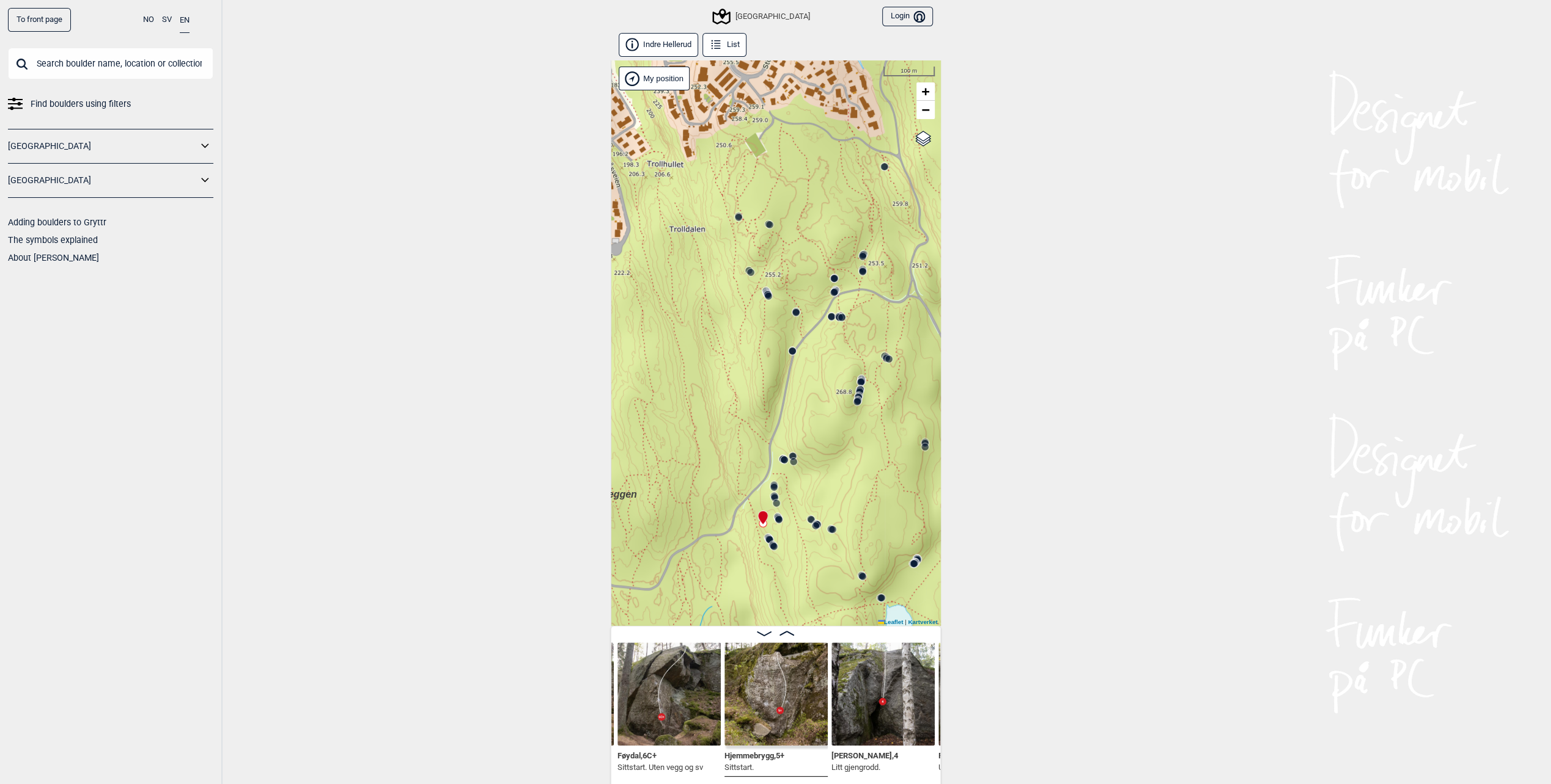
click at [769, 542] on icon at bounding box center [774, 547] width 10 height 10
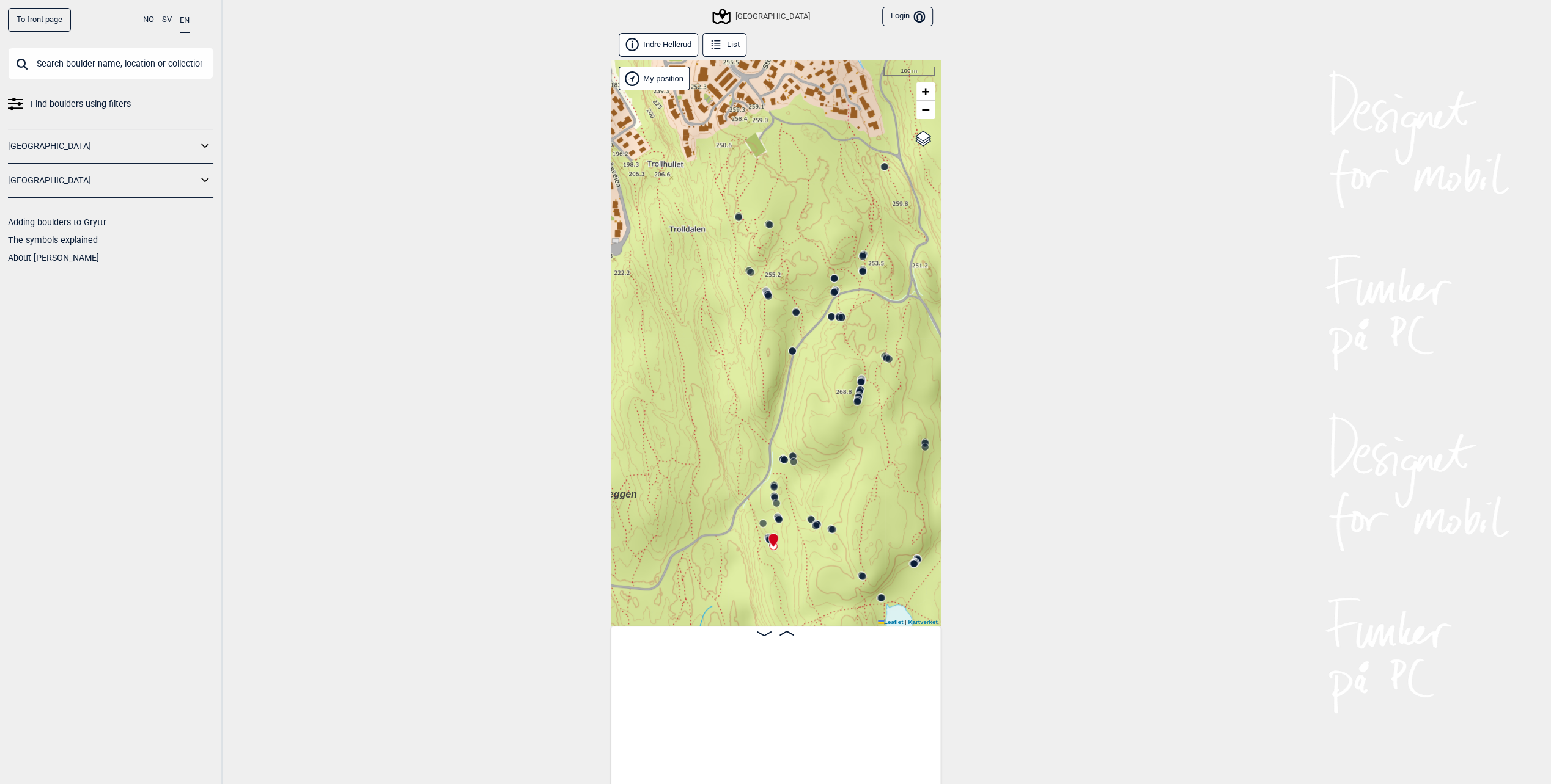
scroll to position [0, 20666]
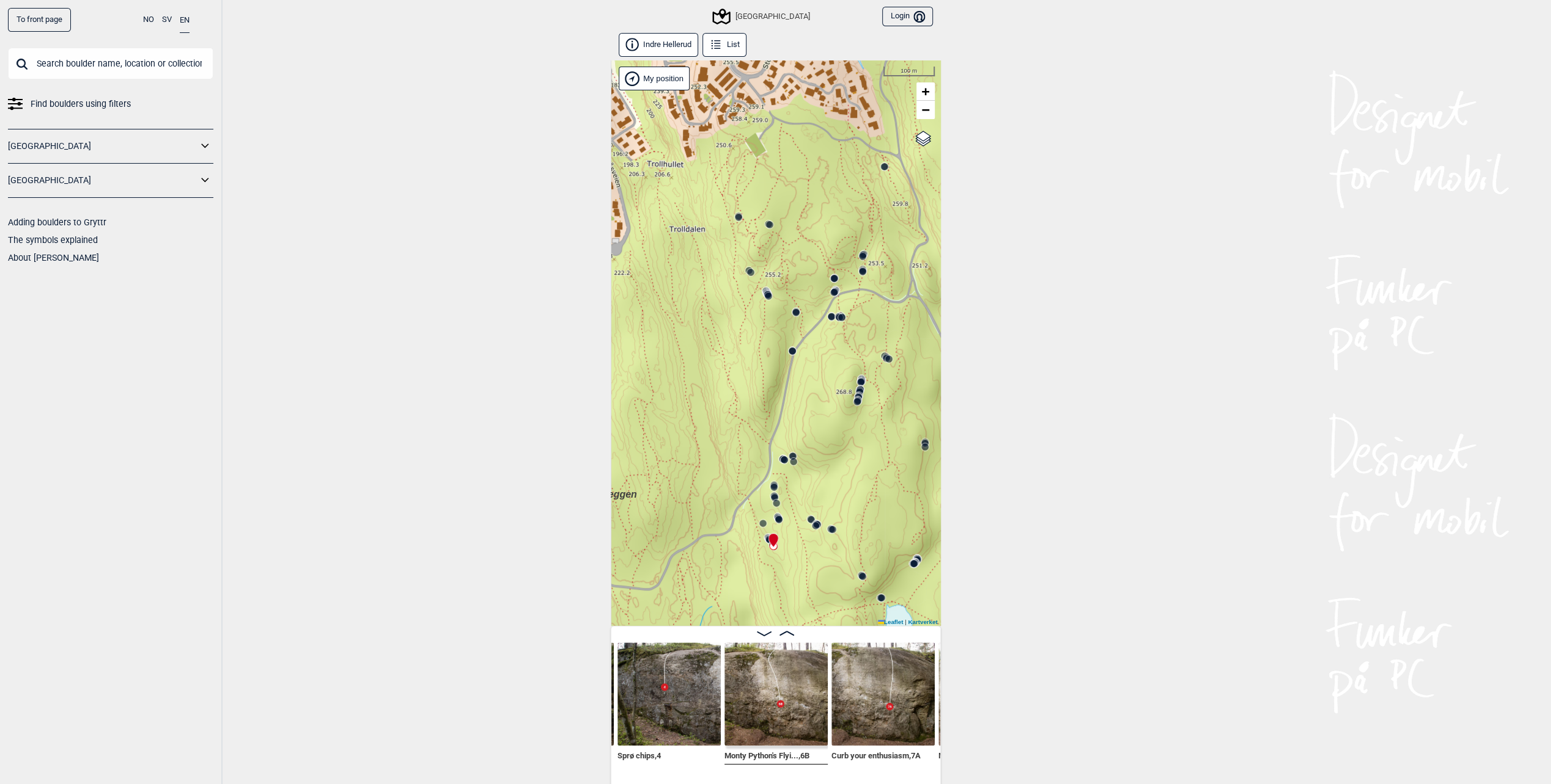
click at [857, 389] on icon at bounding box center [859, 392] width 10 height 10
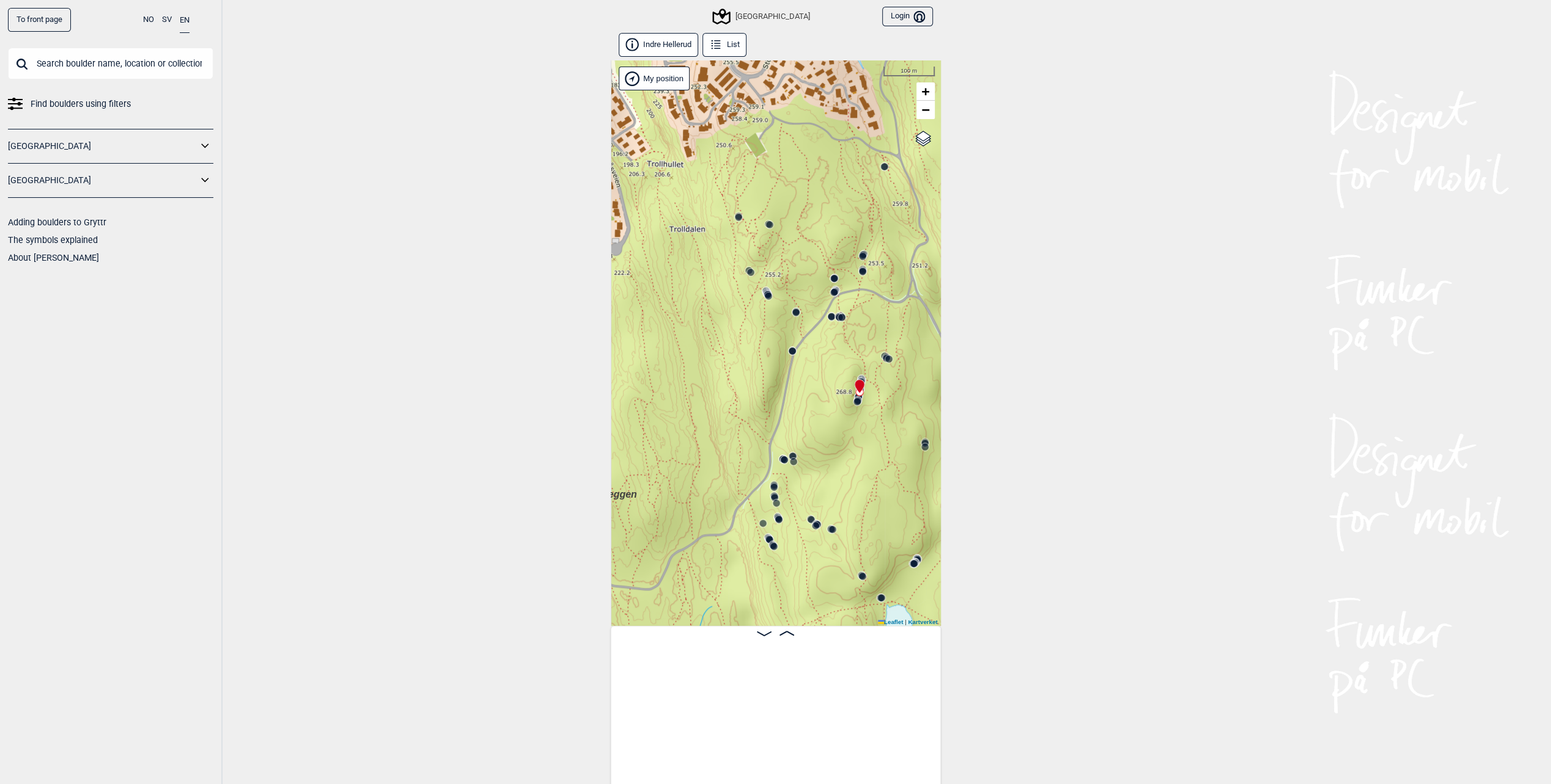
scroll to position [0, 16969]
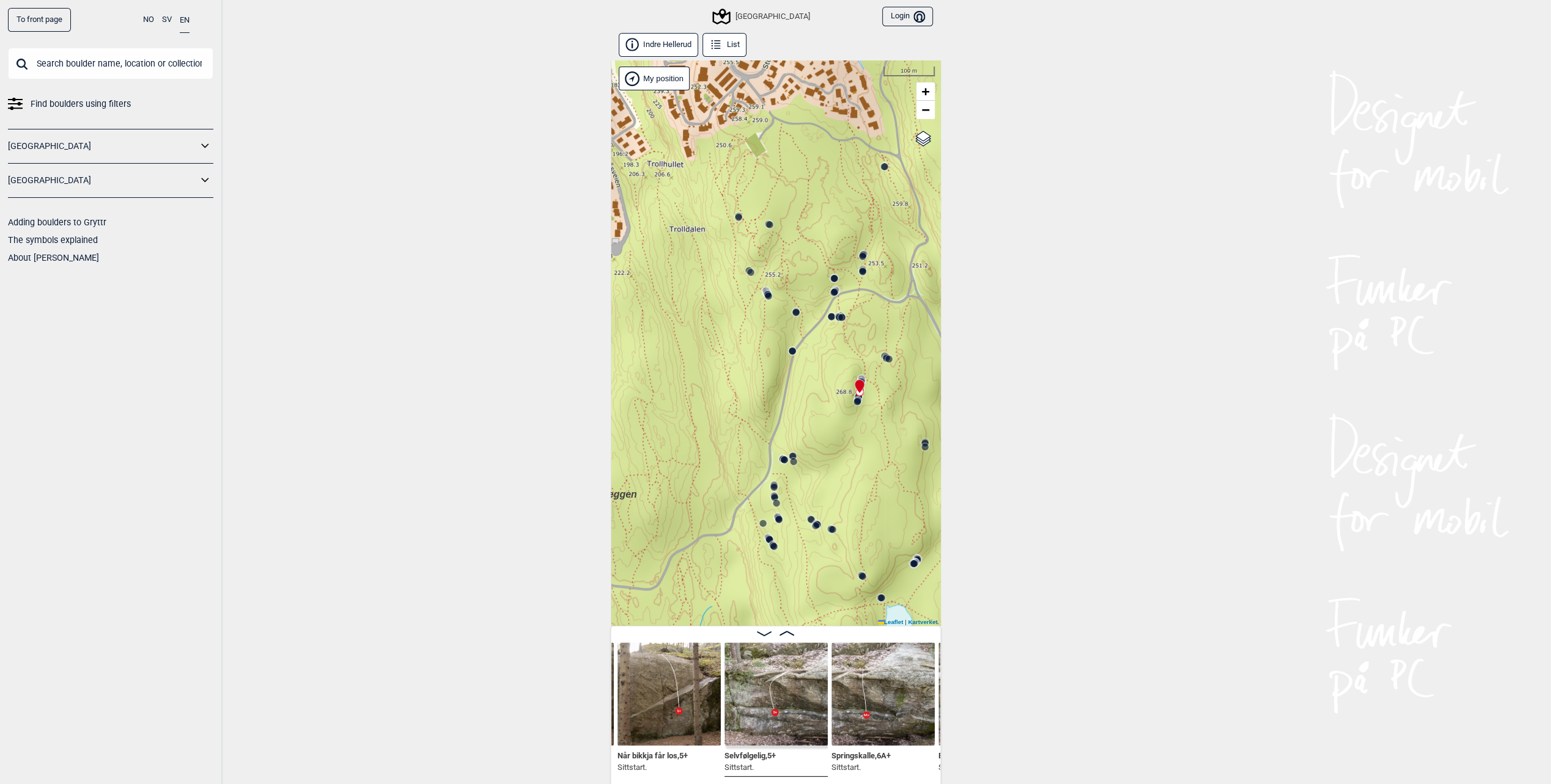
click at [860, 381] on icon at bounding box center [858, 387] width 9 height 14
click at [862, 375] on icon at bounding box center [861, 380] width 10 height 10
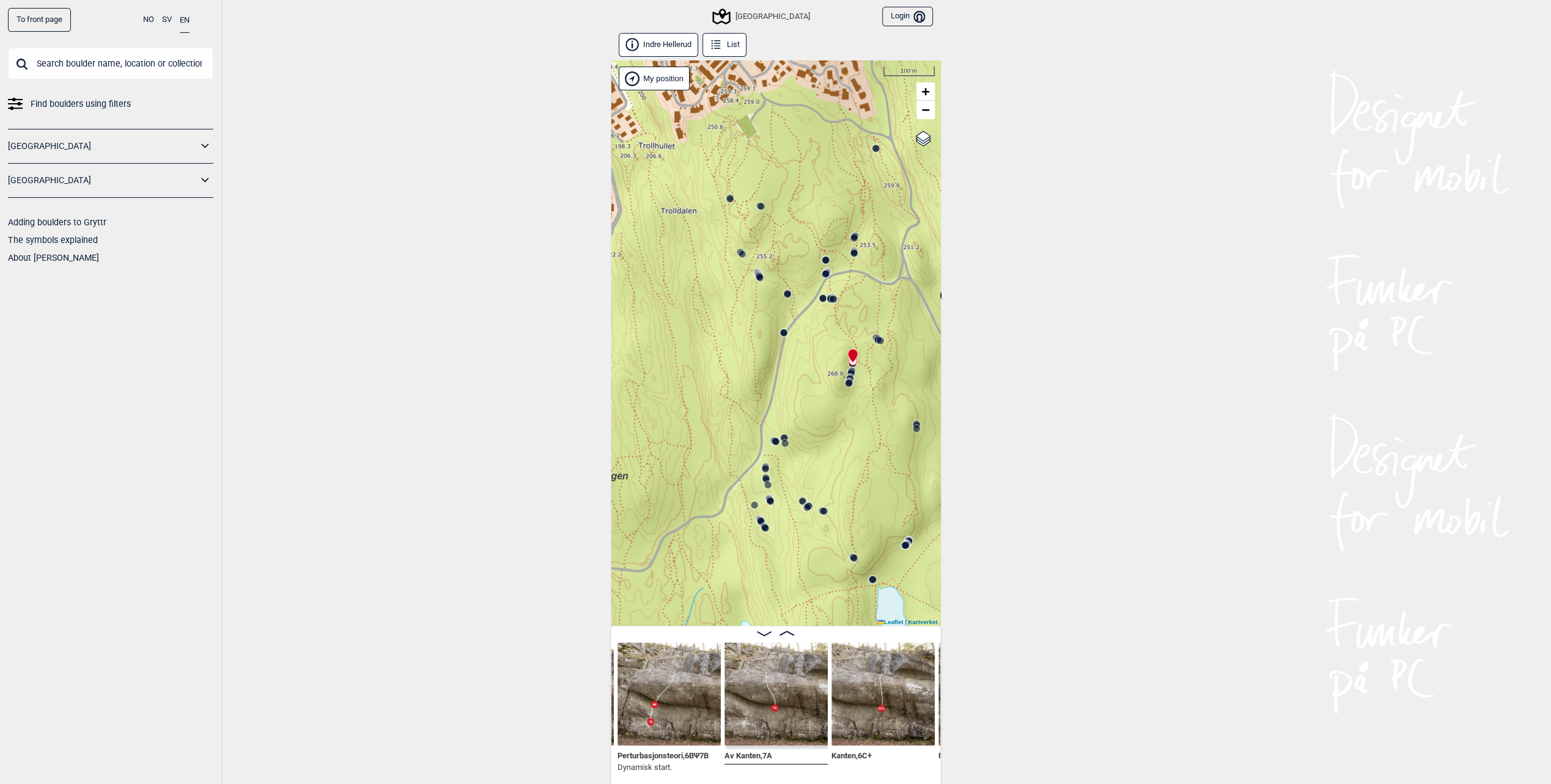
drag, startPoint x: 876, startPoint y: 388, endPoint x: 868, endPoint y: 369, distance: 20.6
click at [868, 369] on div "Speidersteinen Barnehageveggen Cowboyveggen Bølerveggen [GEOGRAPHIC_DATA]" at bounding box center [776, 343] width 330 height 565
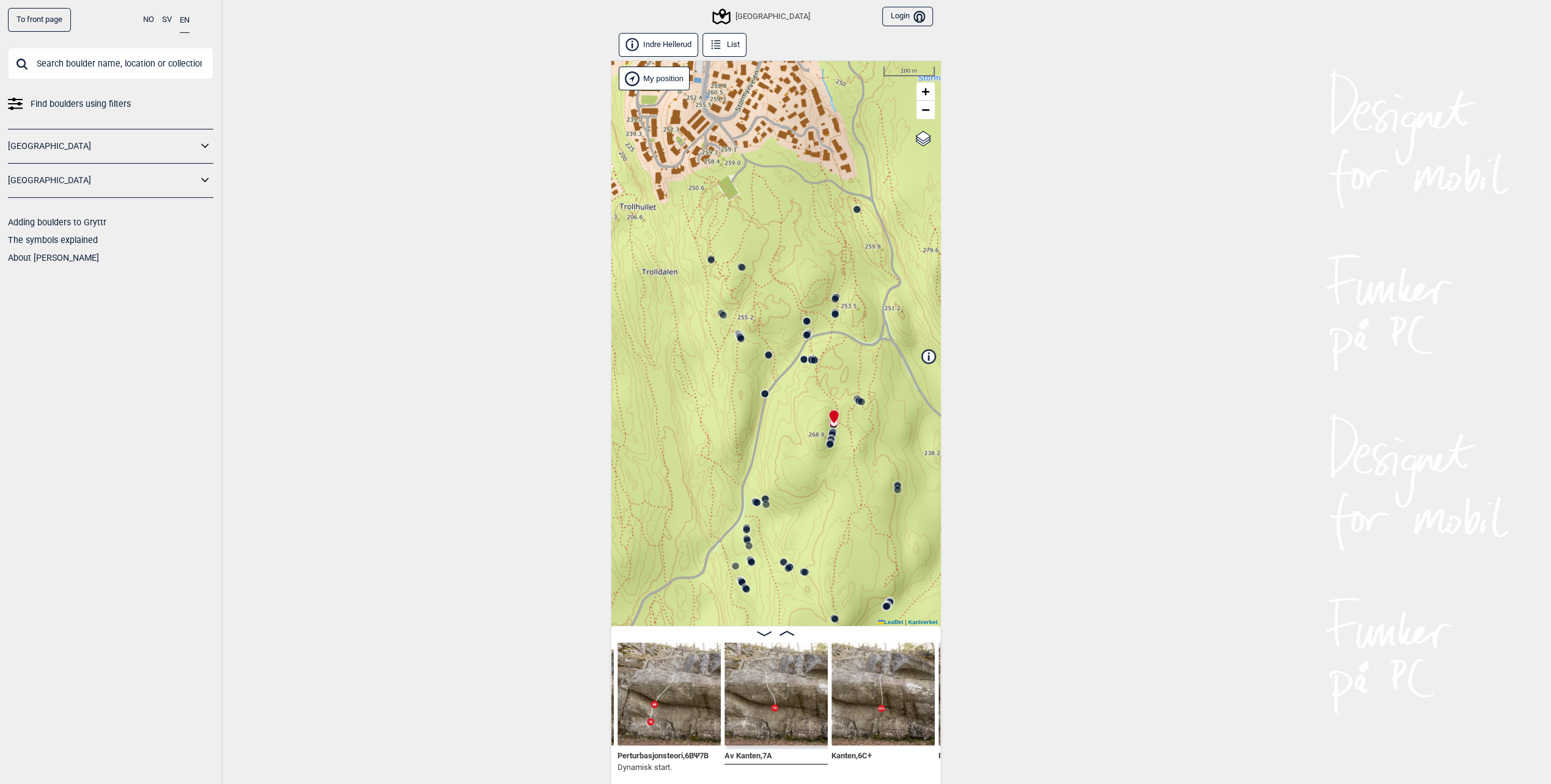
drag, startPoint x: 768, startPoint y: 380, endPoint x: 711, endPoint y: 553, distance: 182.1
click at [711, 554] on div "Speidersteinen Barnehageveggen Cowboyveggen Bølerveggen [GEOGRAPHIC_DATA]" at bounding box center [776, 343] width 330 height 565
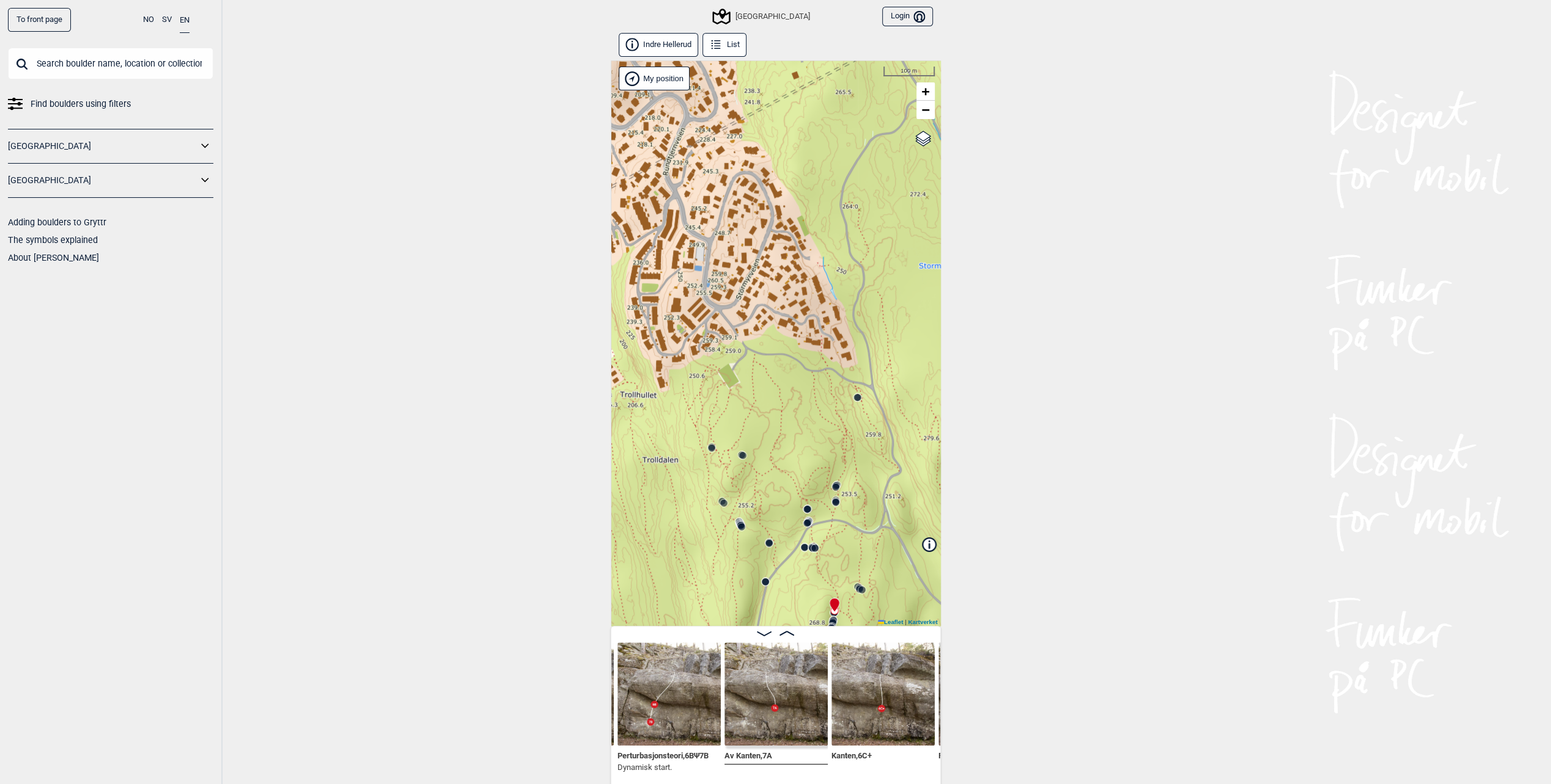
drag, startPoint x: 767, startPoint y: 270, endPoint x: 782, endPoint y: 359, distance: 90.3
click at [782, 359] on div "Speidersteinen Barnehageveggen Cowboyveggen Bølerveggen [GEOGRAPHIC_DATA]" at bounding box center [776, 343] width 330 height 565
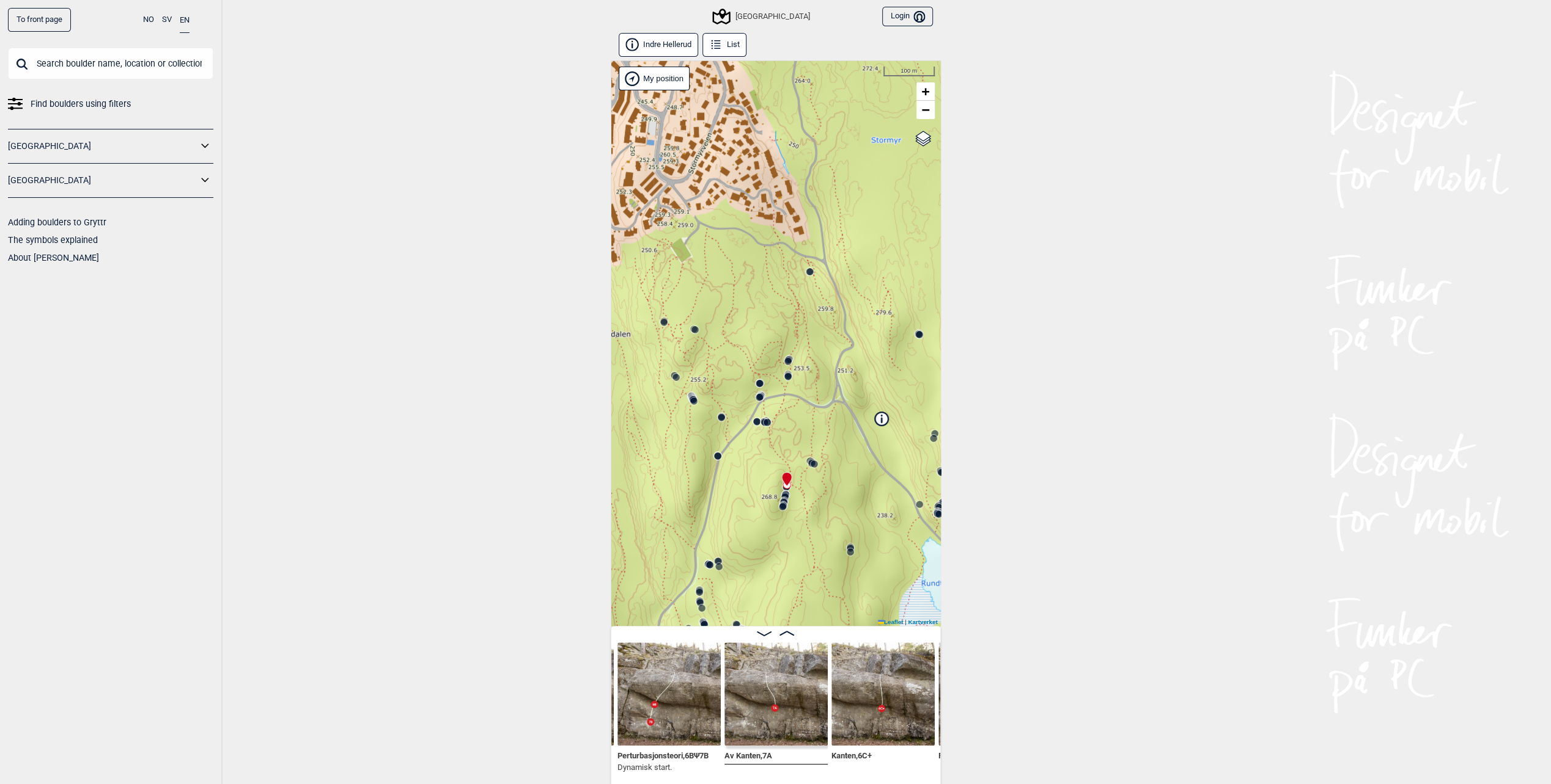
drag, startPoint x: 875, startPoint y: 550, endPoint x: 829, endPoint y: 430, distance: 128.5
click at [829, 430] on div "Speidersteinen Barnehageveggen Cowboyveggen Bølerveggen [GEOGRAPHIC_DATA]" at bounding box center [776, 343] width 330 height 565
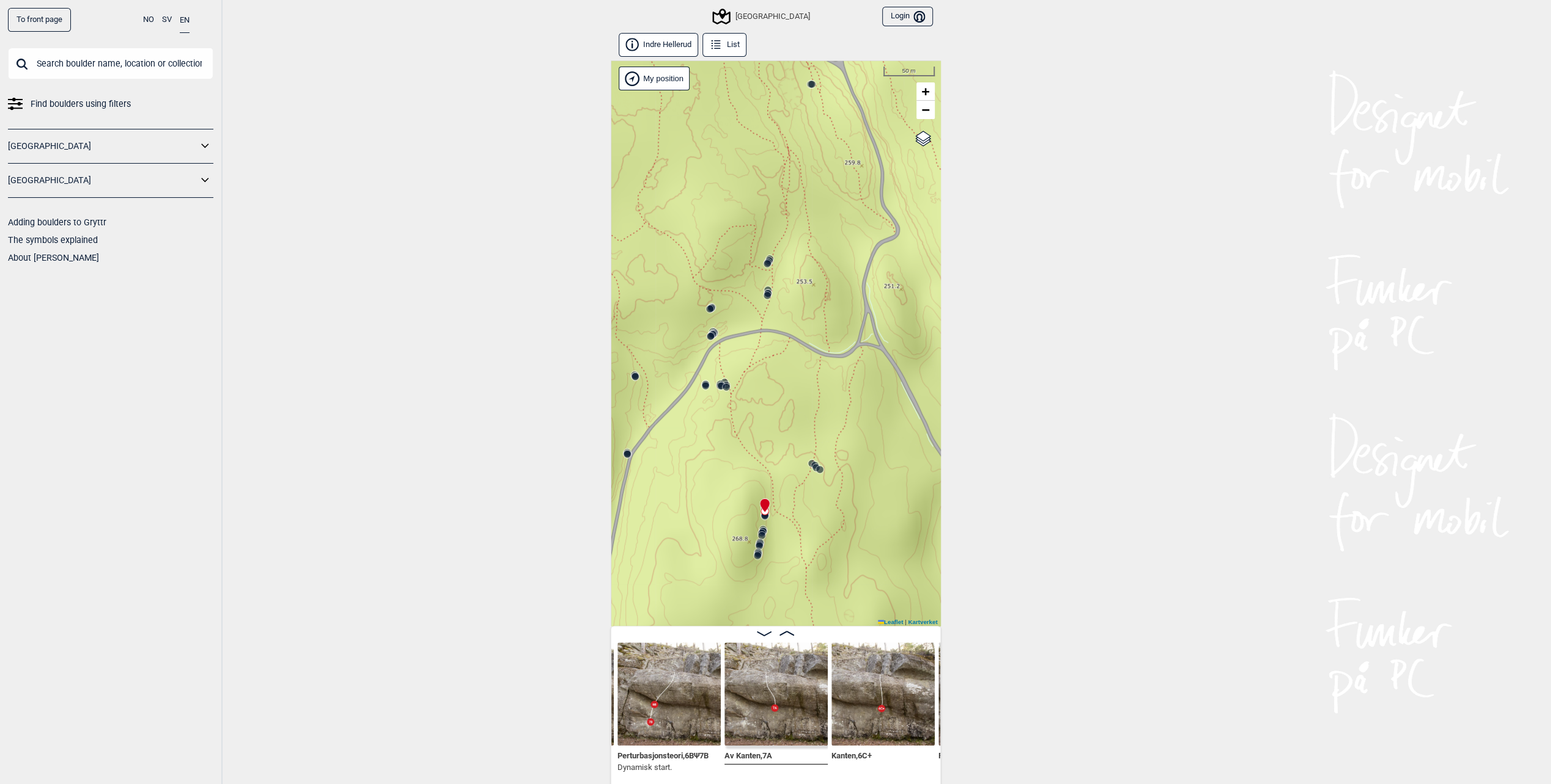
drag, startPoint x: 809, startPoint y: 572, endPoint x: 908, endPoint y: 401, distance: 197.6
click at [898, 421] on div "Speidersteinen Barnehageveggen Cowboyveggen Bølerveggen [GEOGRAPHIC_DATA]" at bounding box center [776, 343] width 330 height 565
